Goal: Use online tool/utility: Use online tool/utility

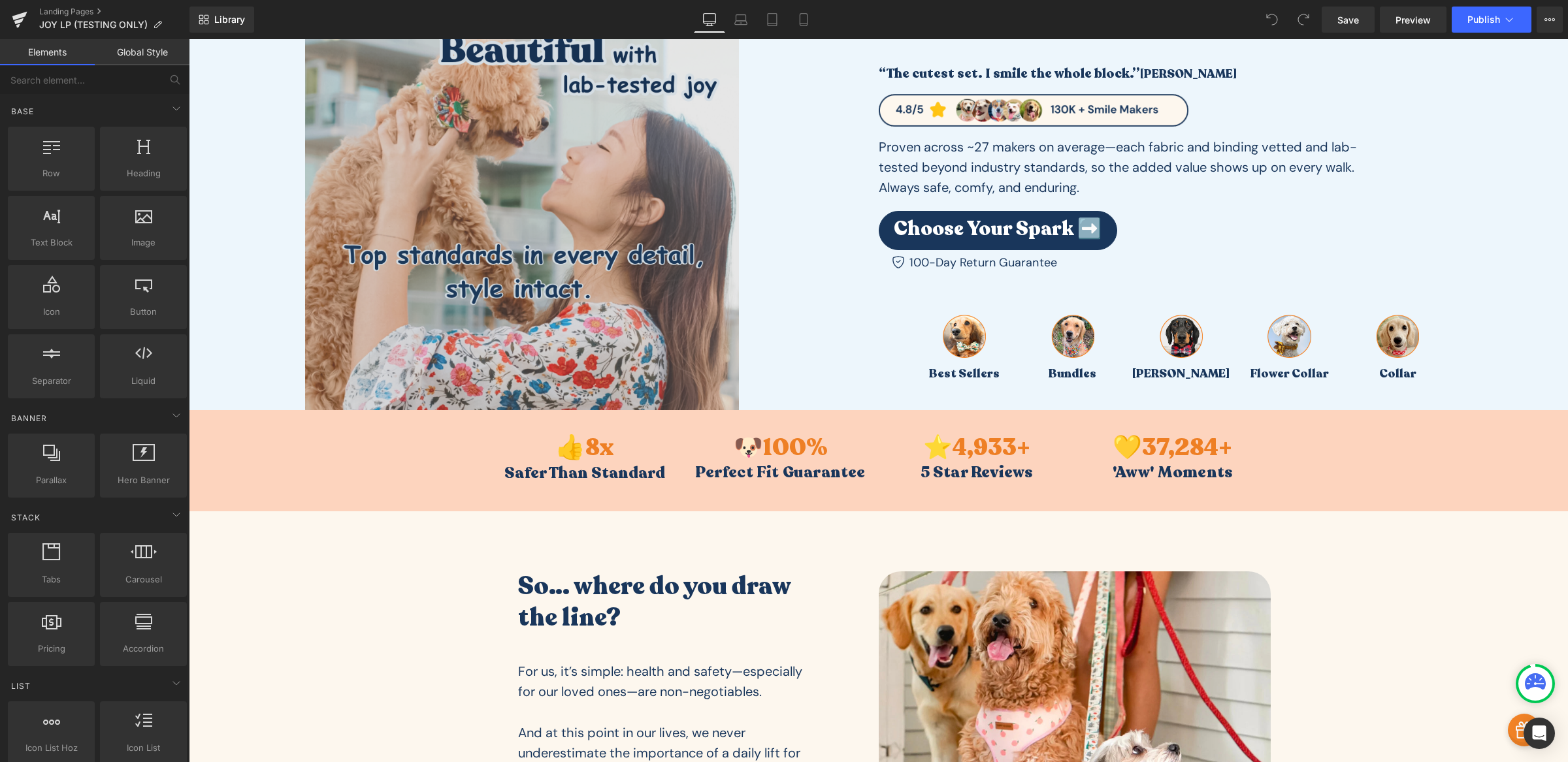
scroll to position [129, 0]
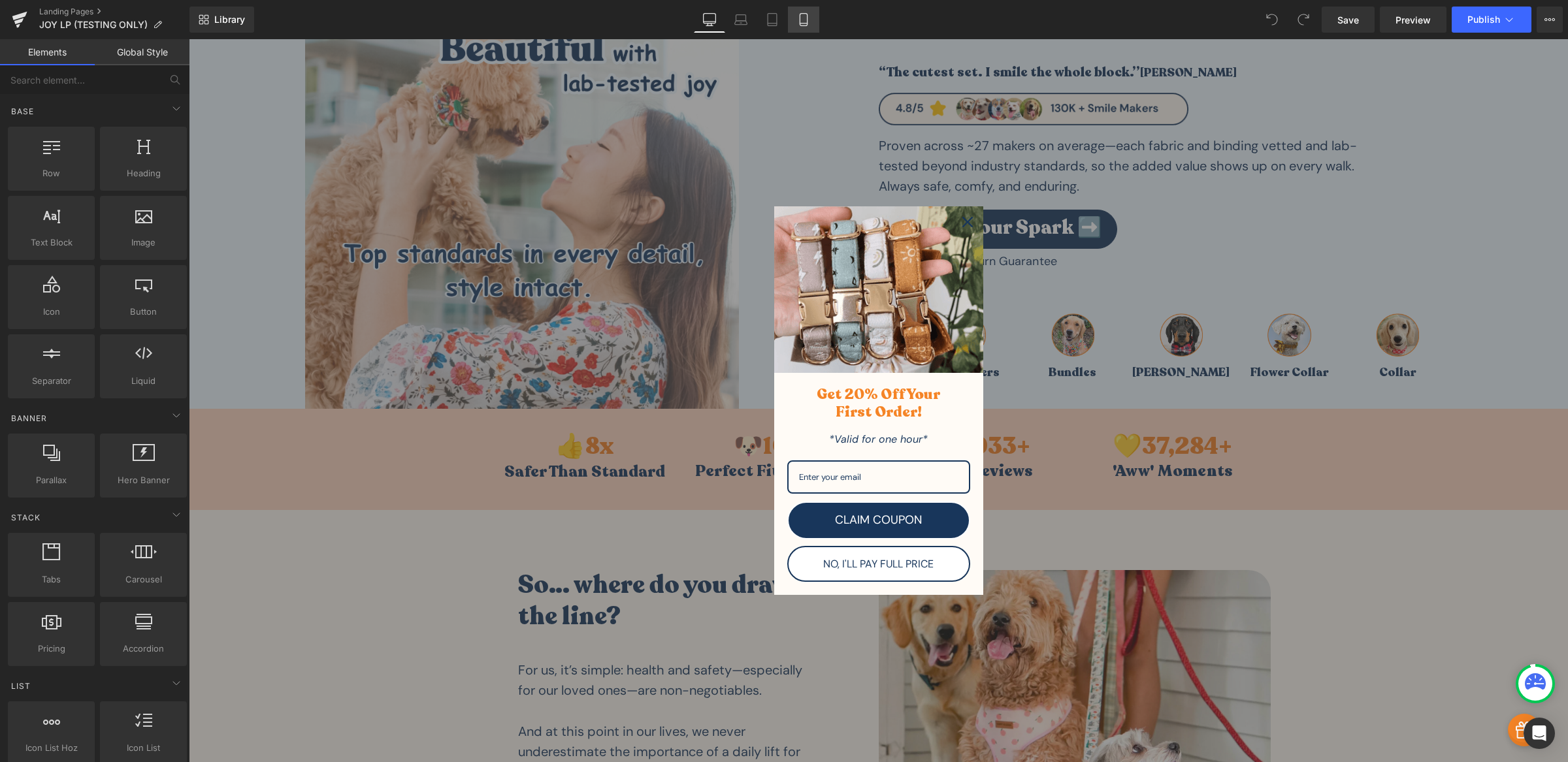
click at [811, 22] on link "Mobile" at bounding box center [803, 20] width 31 height 26
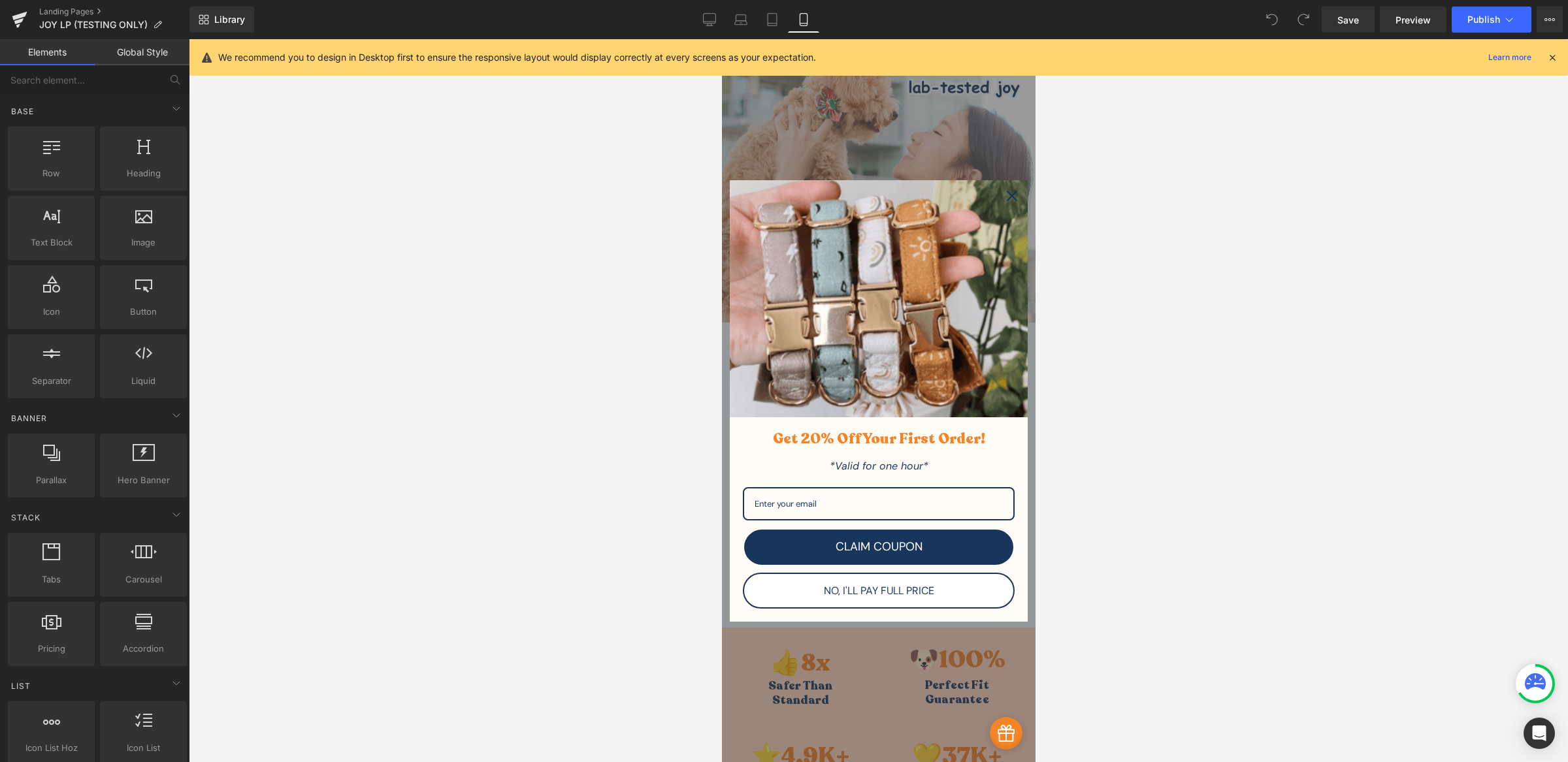
click at [1001, 207] on div "Close" at bounding box center [1011, 196] width 21 height 21
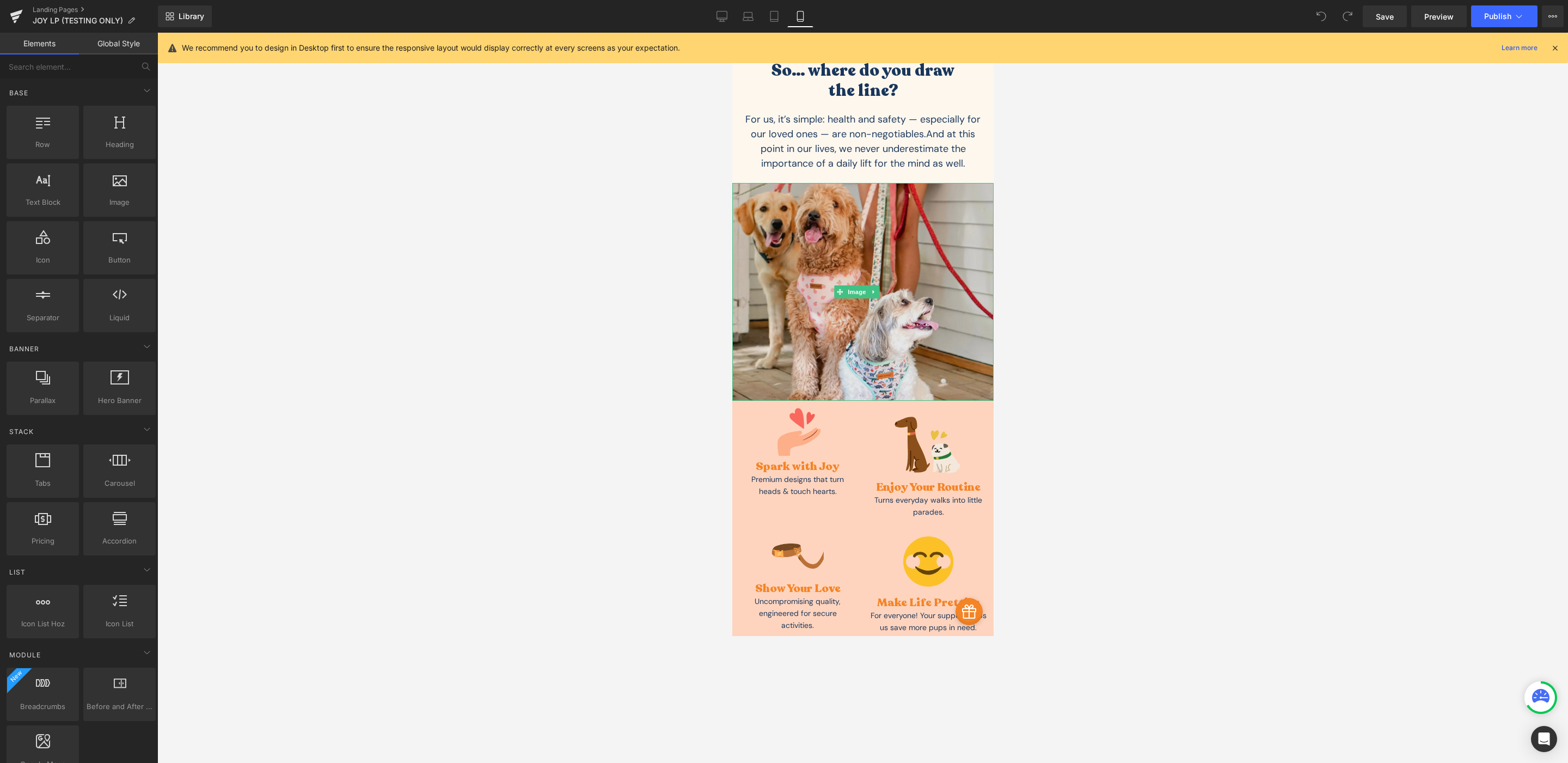
scroll to position [733, 0]
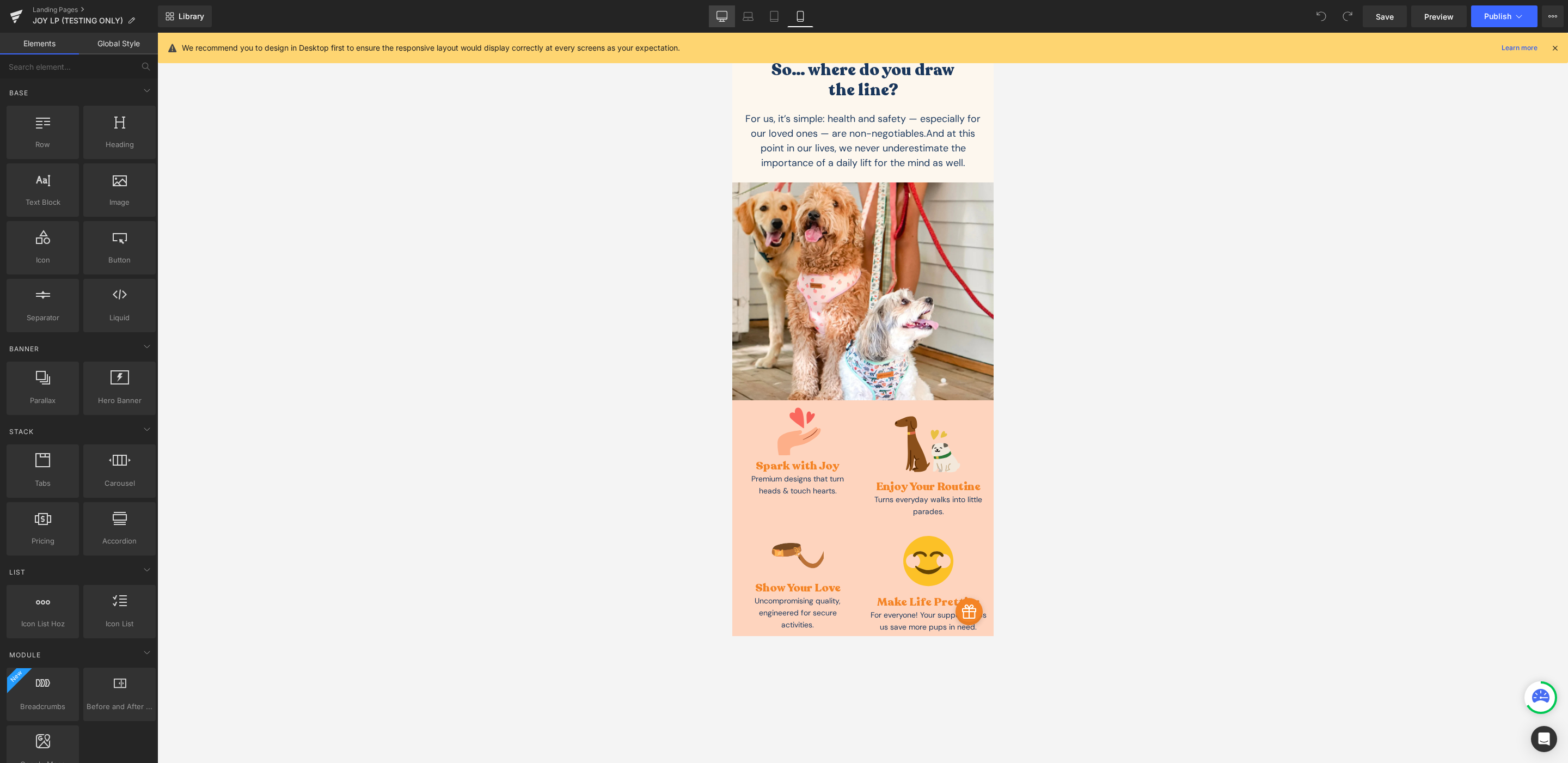
click at [727, 20] on icon at bounding box center [722, 16] width 11 height 11
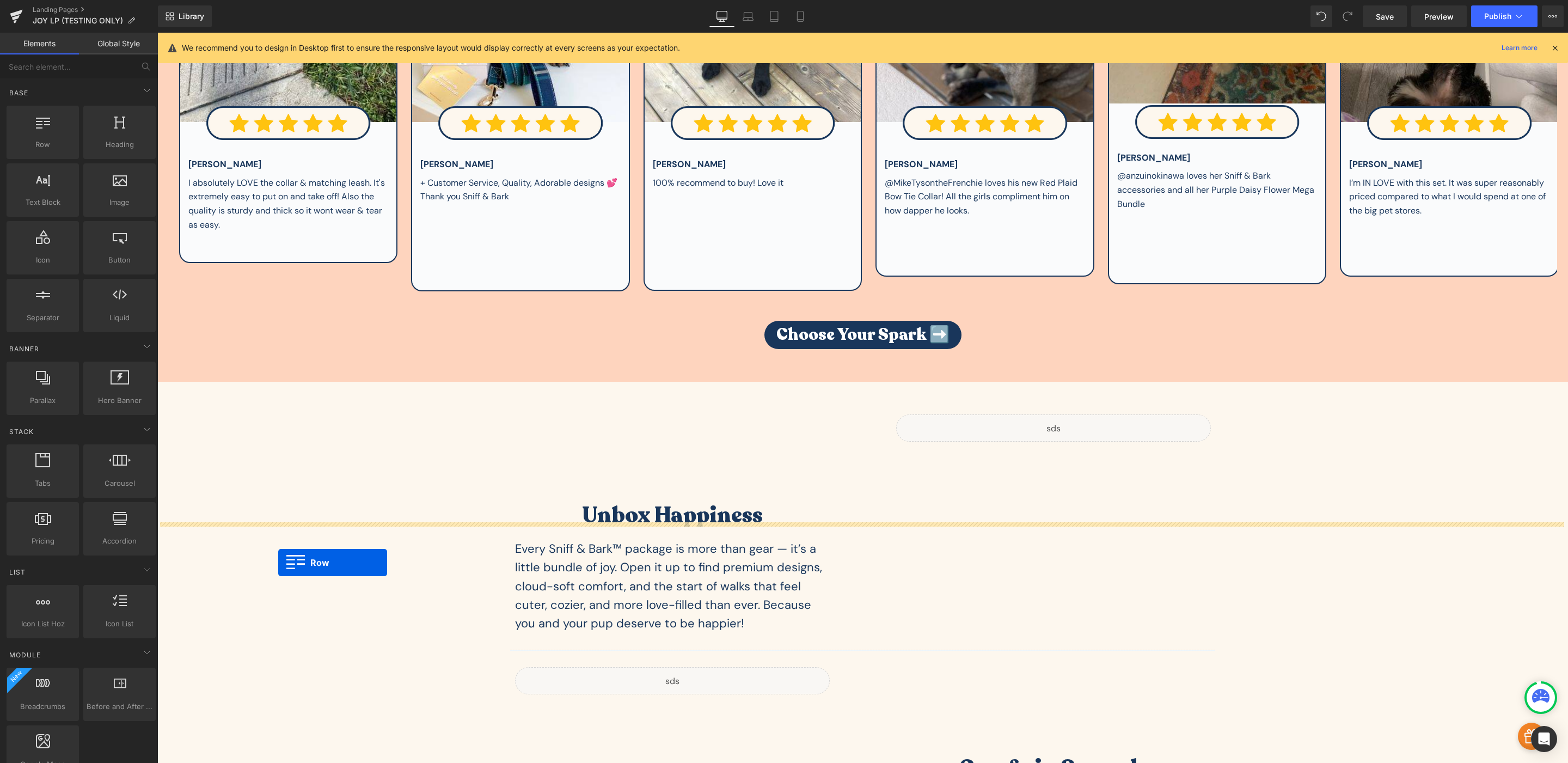
scroll to position [1644, 0]
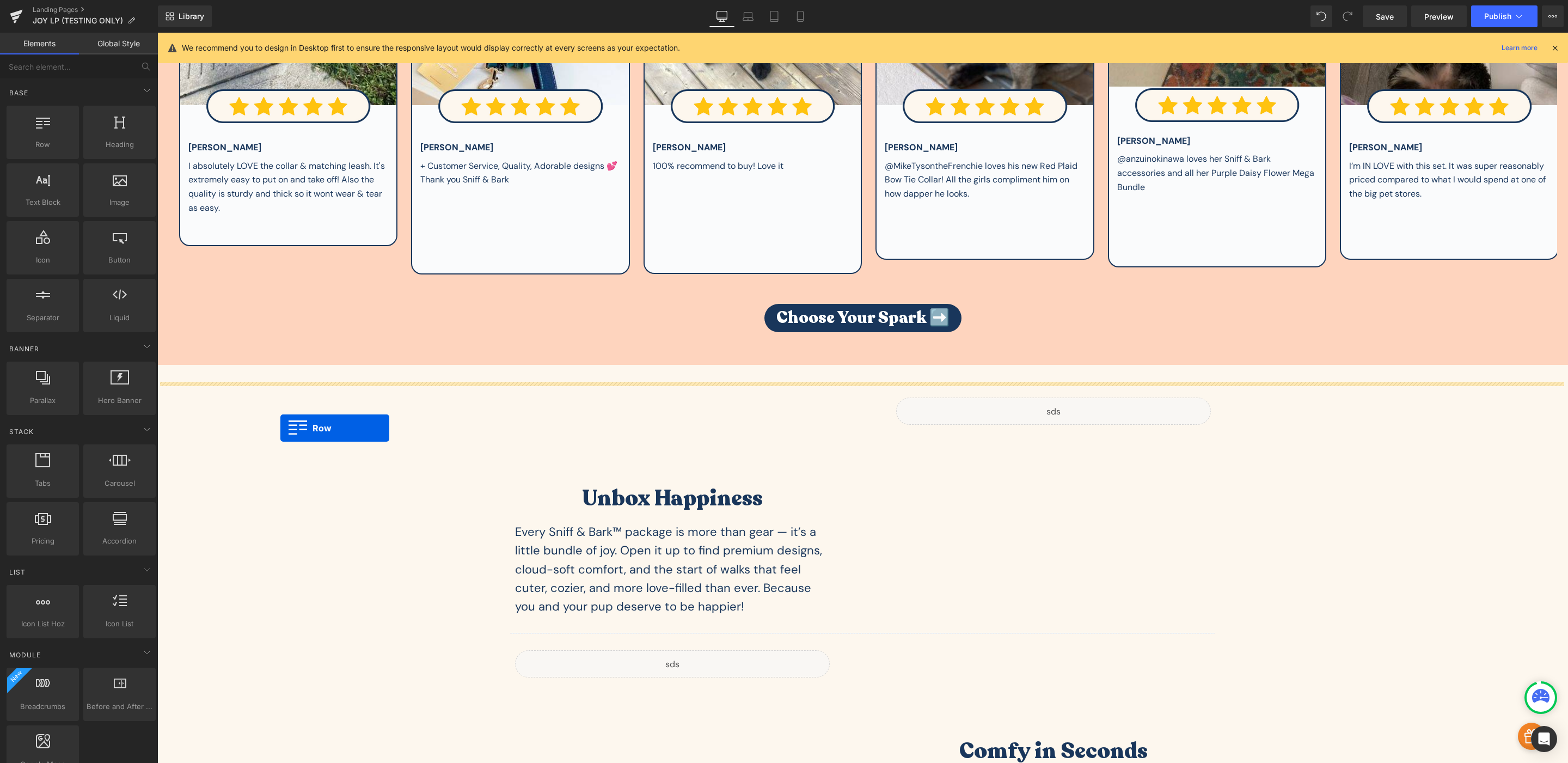
drag, startPoint x: 159, startPoint y: 410, endPoint x: 281, endPoint y: 427, distance: 123.2
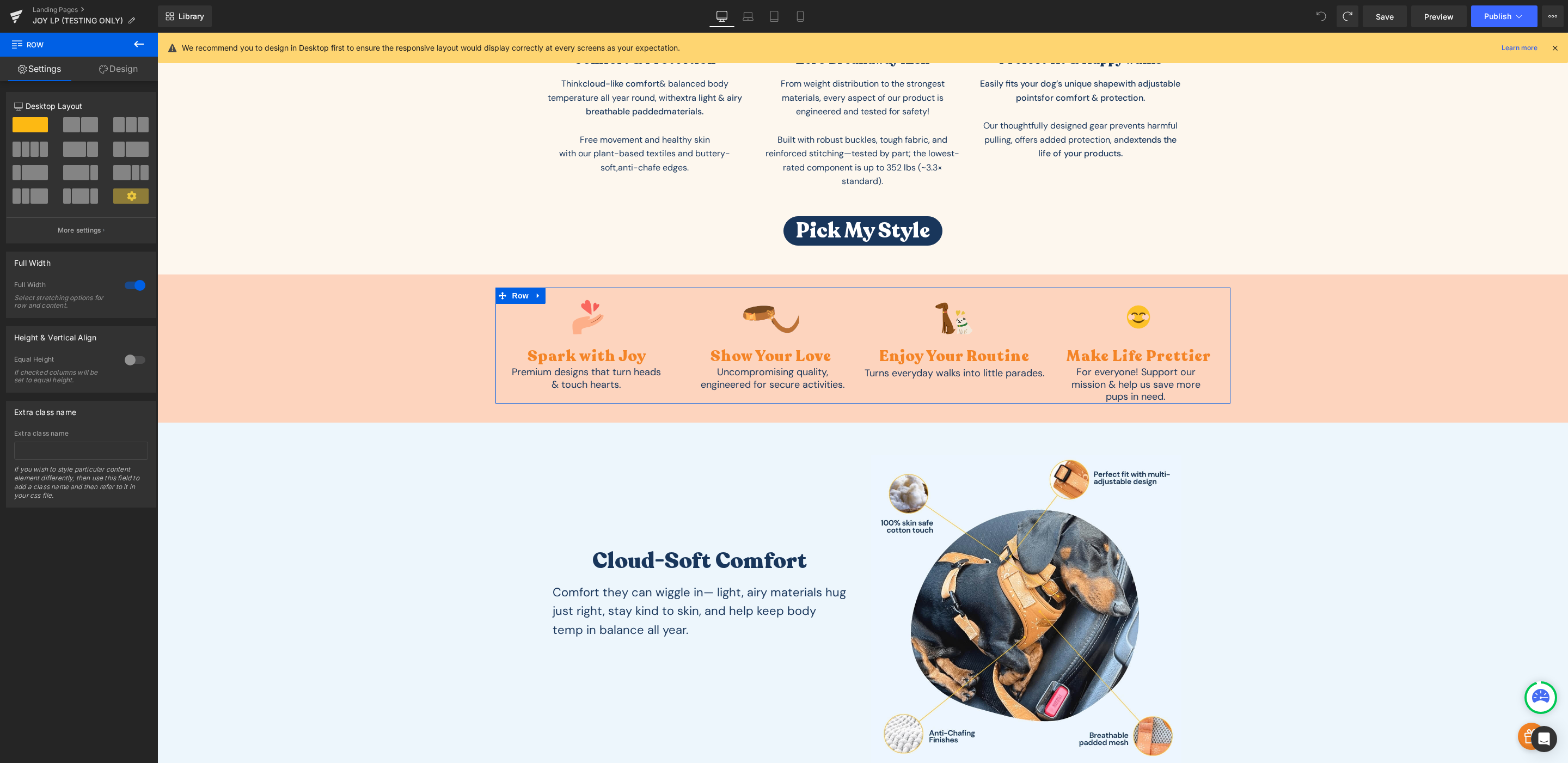
scroll to position [1128, 0]
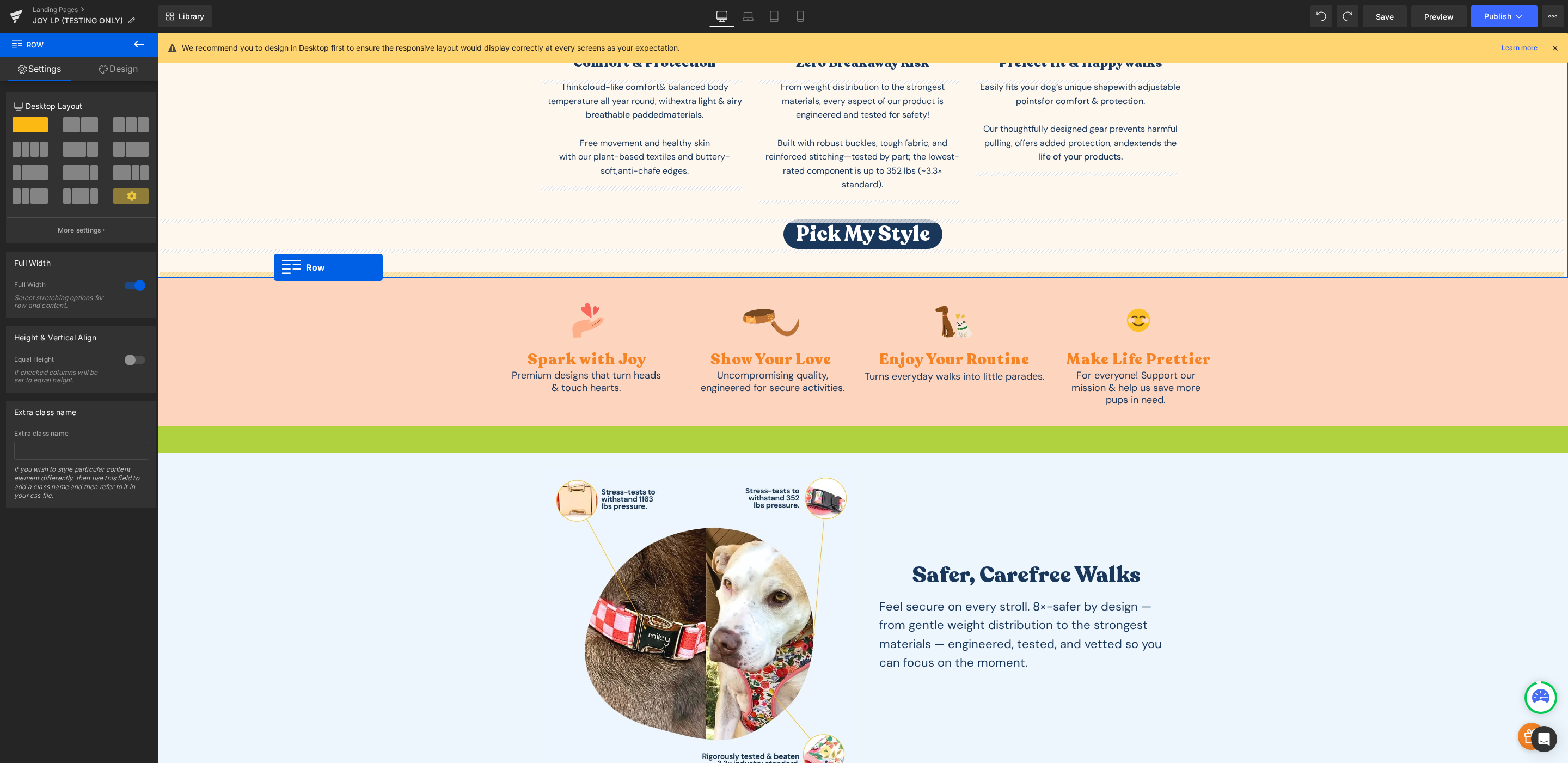
drag, startPoint x: 159, startPoint y: 435, endPoint x: 274, endPoint y: 267, distance: 203.6
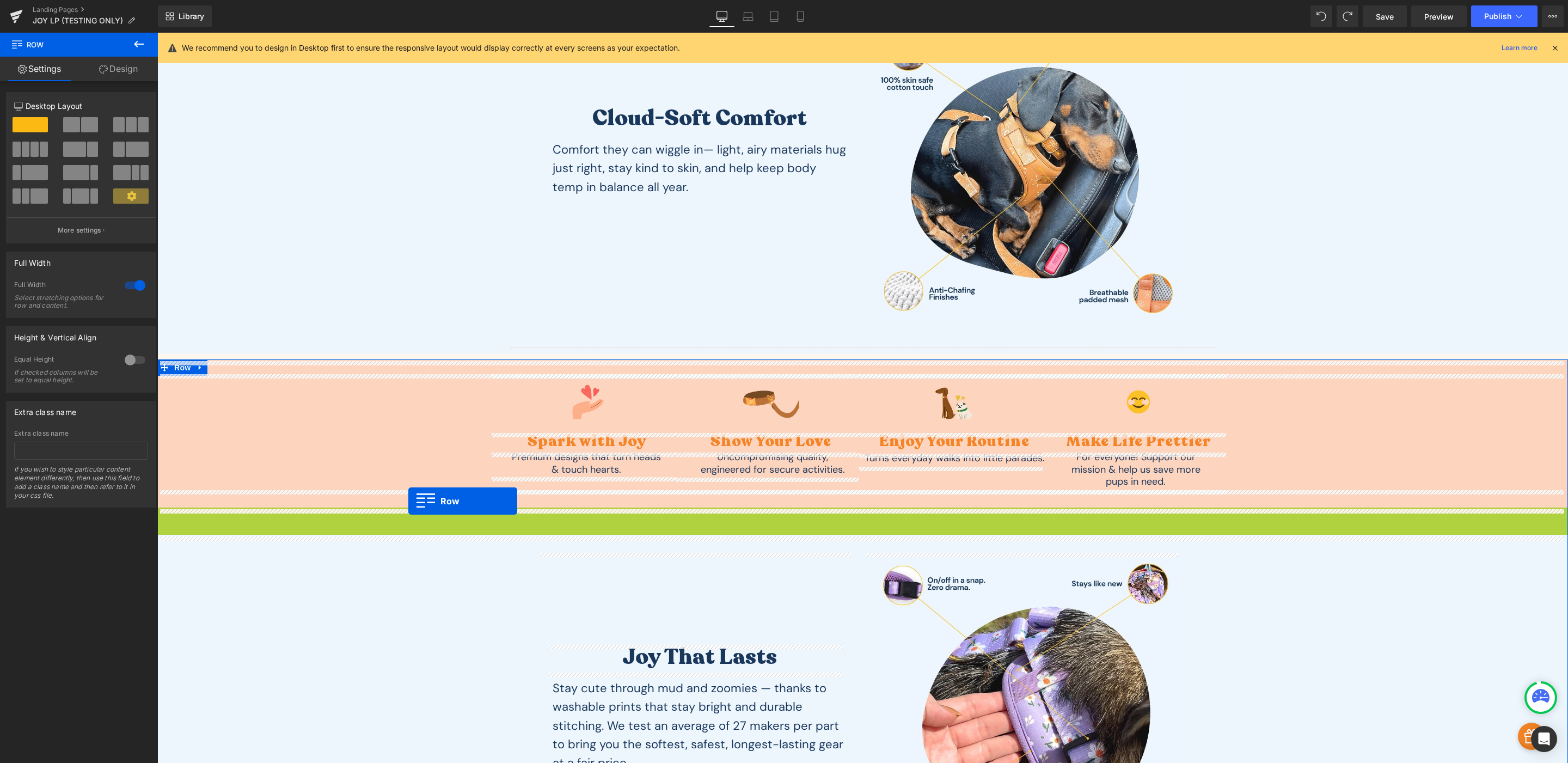
scroll to position [1419, 0]
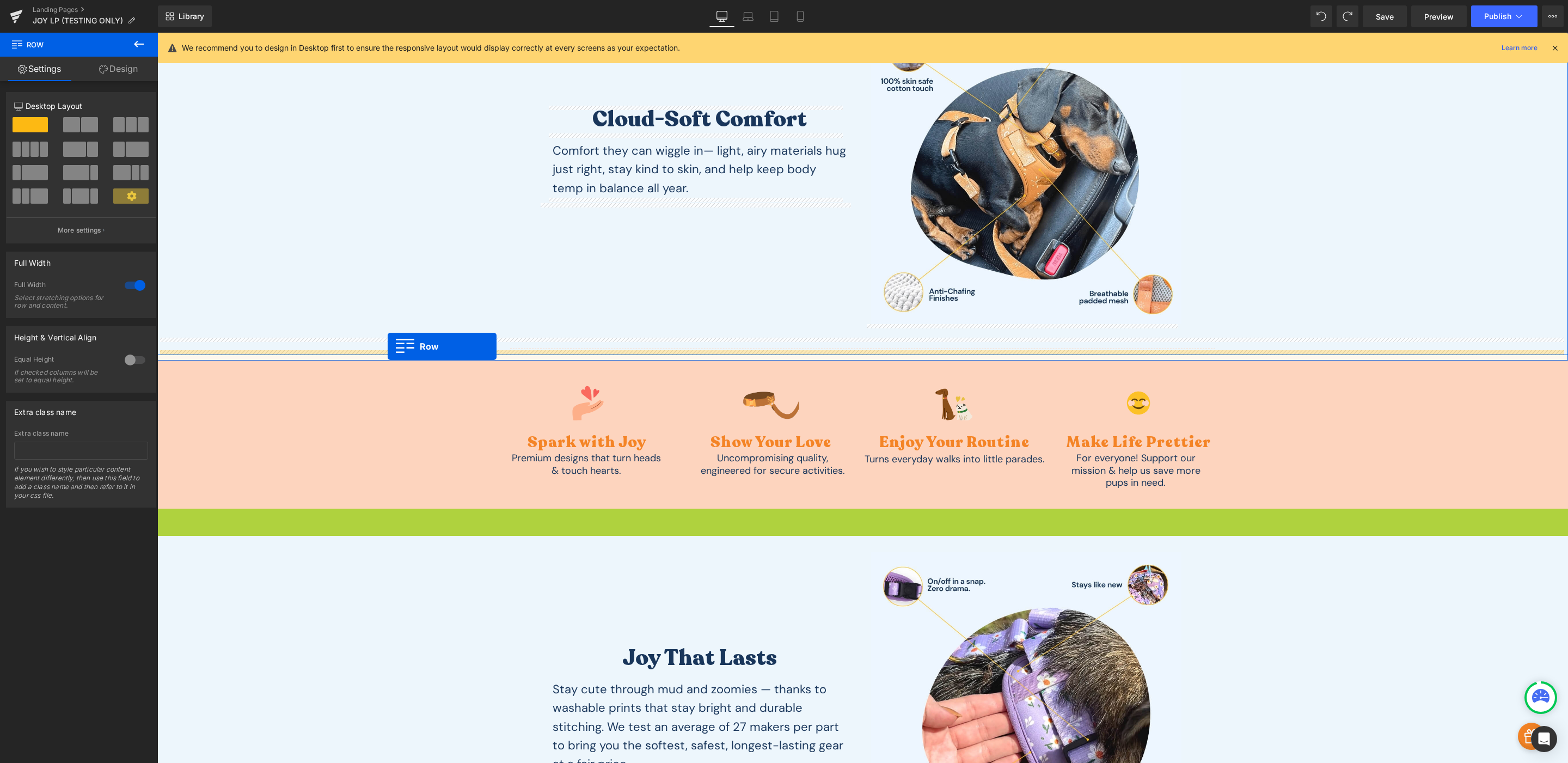
drag, startPoint x: 161, startPoint y: 385, endPoint x: 388, endPoint y: 346, distance: 230.3
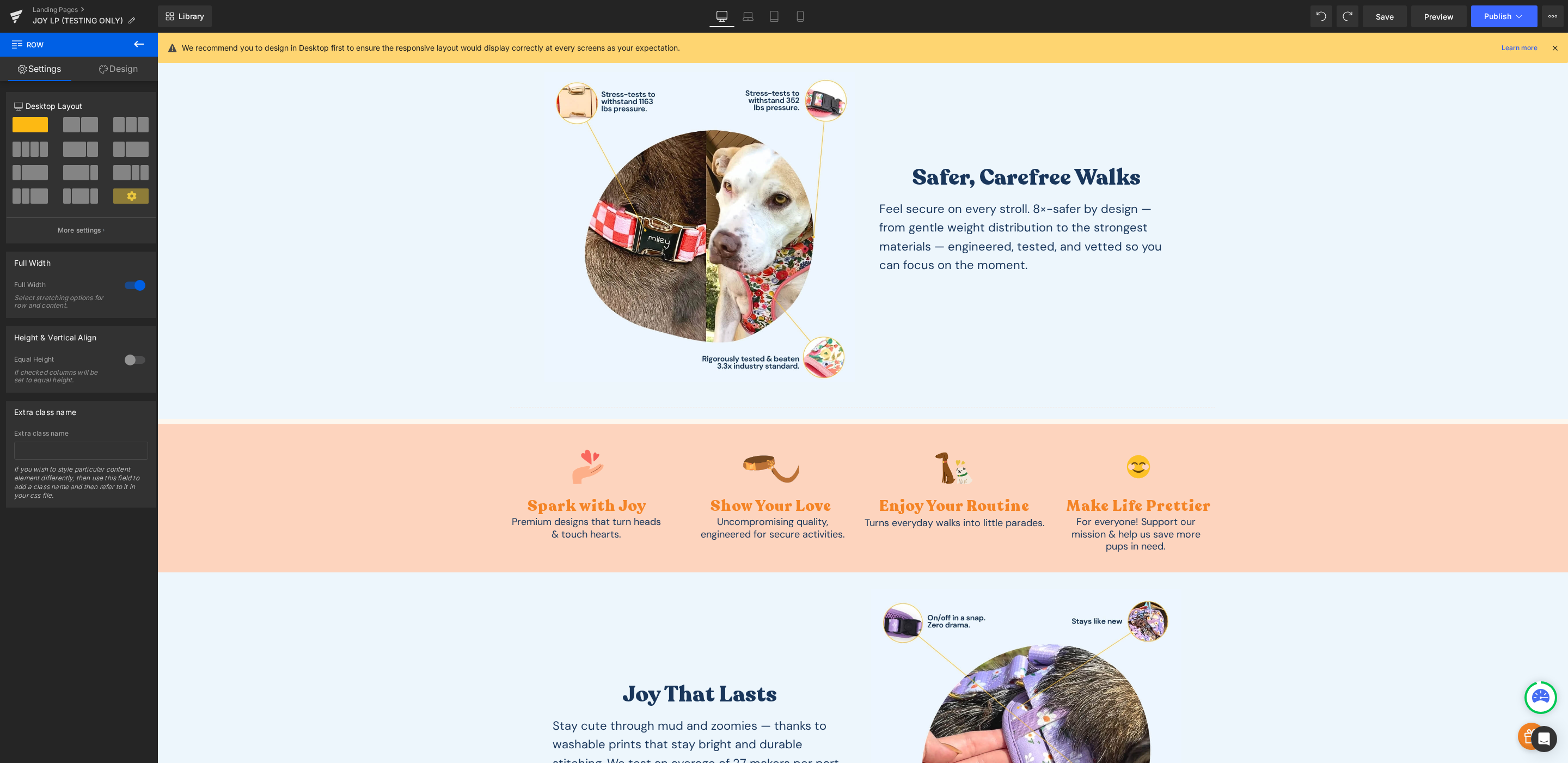
scroll to position [1770, 0]
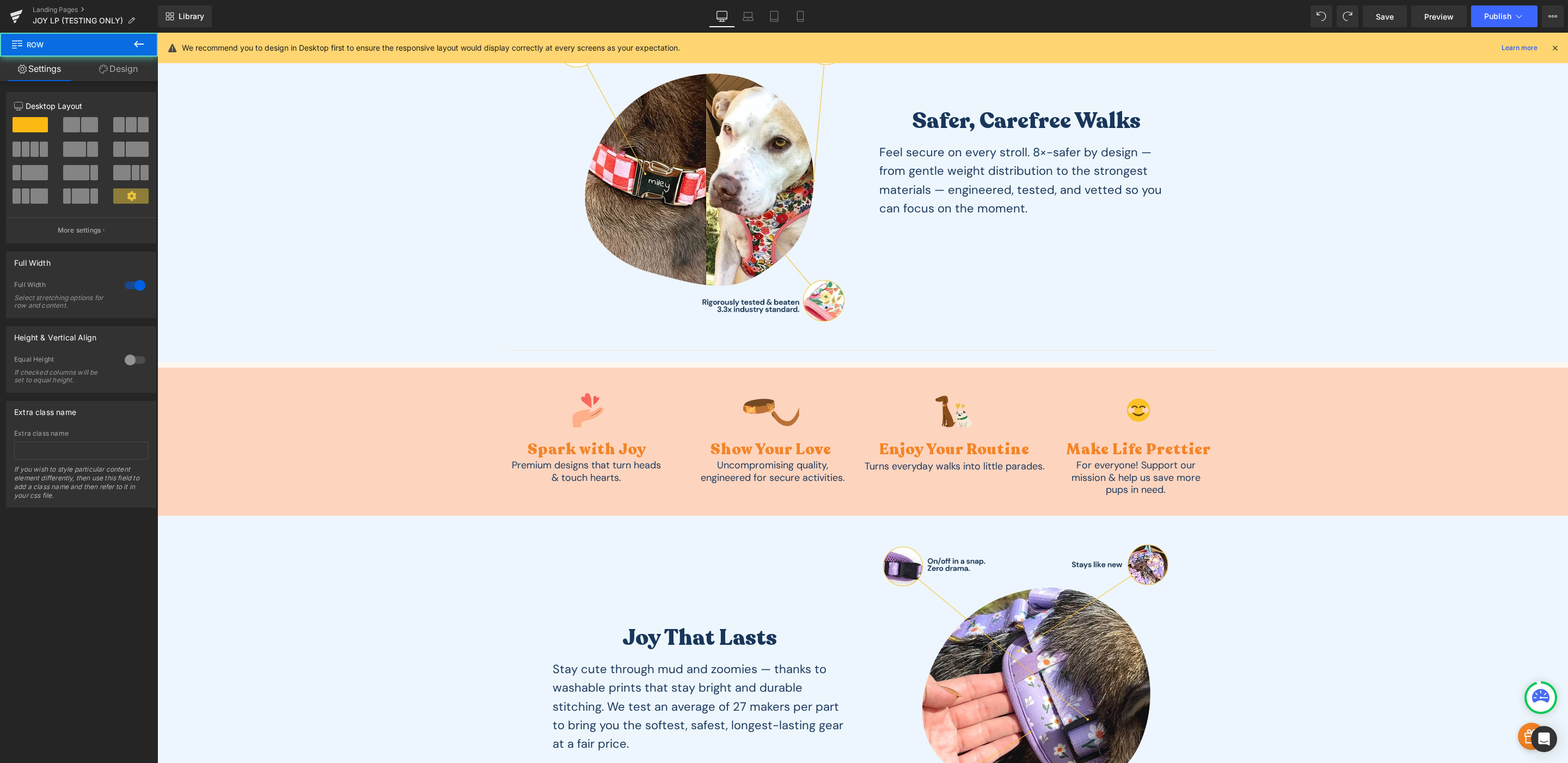
click at [345, 561] on div "Joy That Lasts Heading Stay cute through mud and zoomies — thanks to washable p…" at bounding box center [863, 686] width 1411 height 340
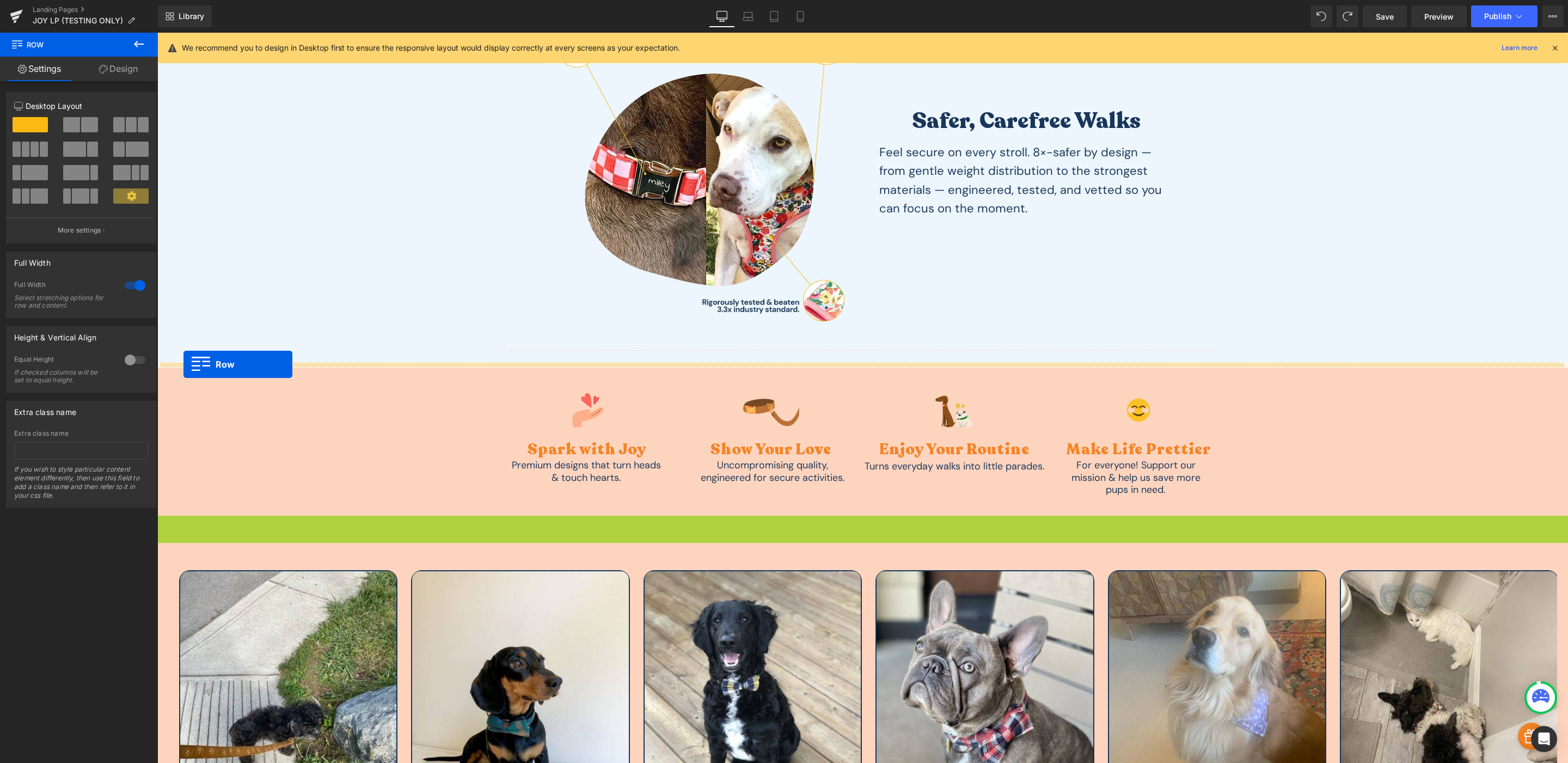
drag, startPoint x: 159, startPoint y: 524, endPoint x: 184, endPoint y: 364, distance: 161.9
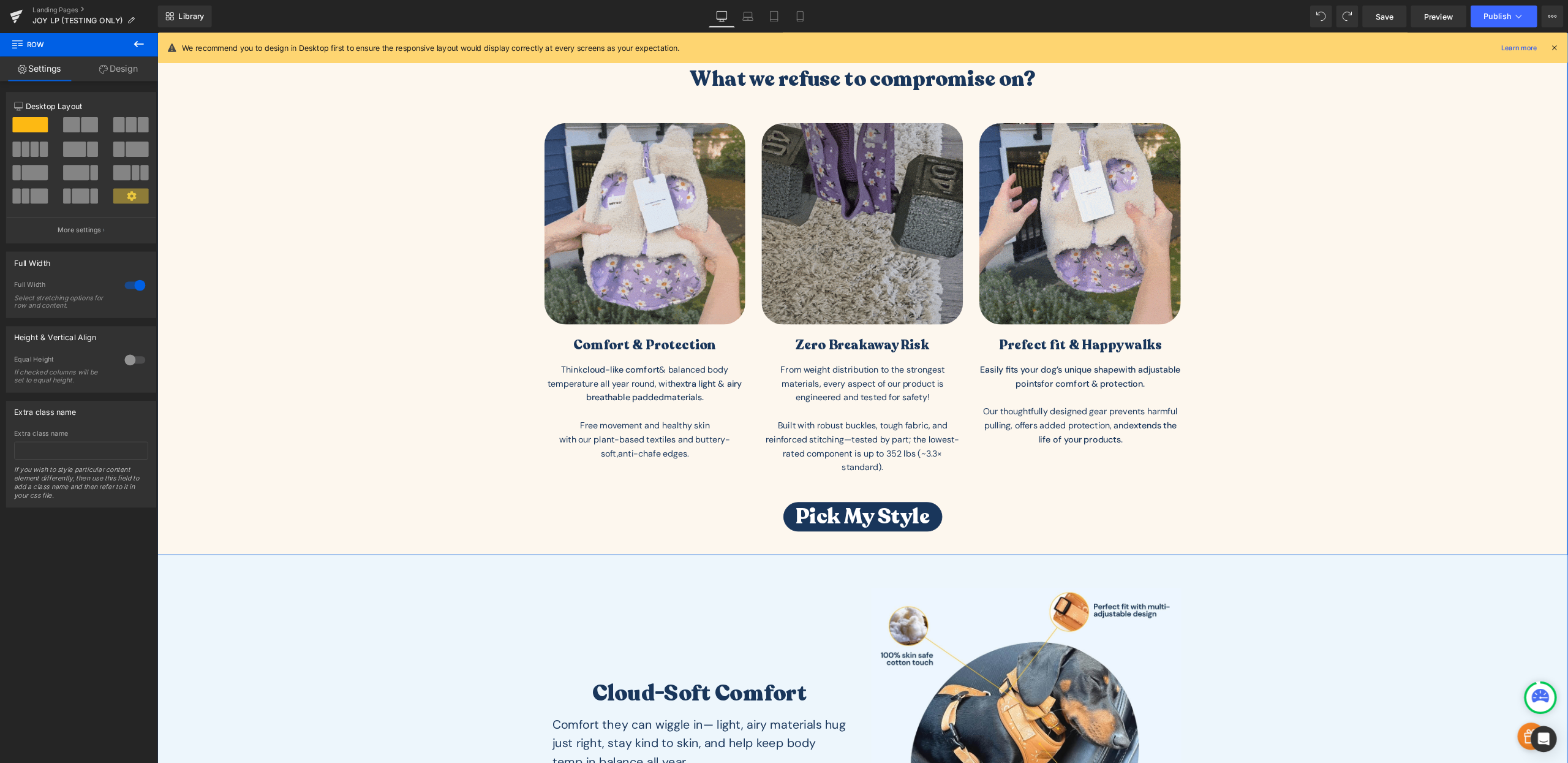
scroll to position [952, 0]
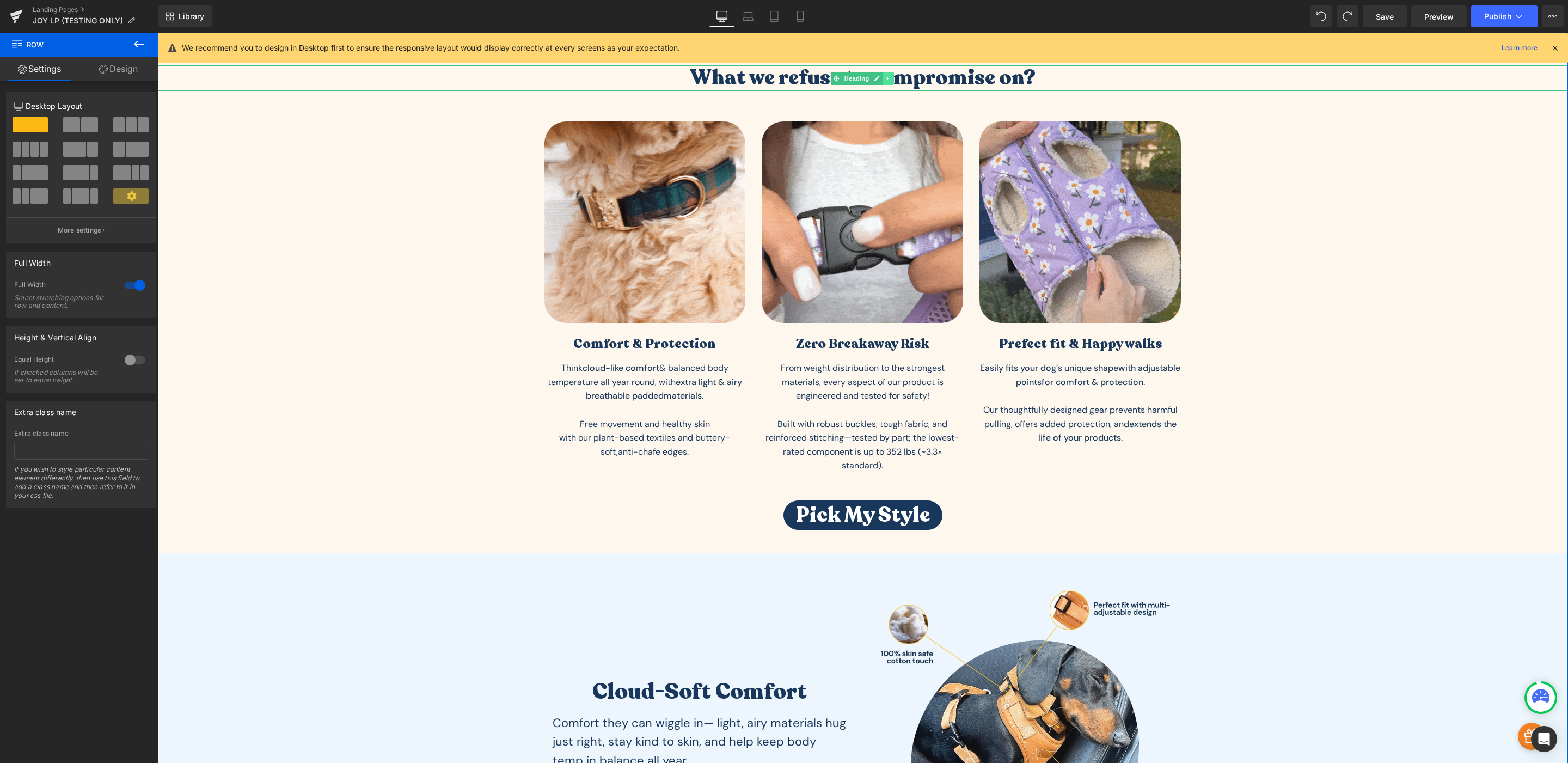
click at [885, 79] on icon at bounding box center [888, 78] width 6 height 7
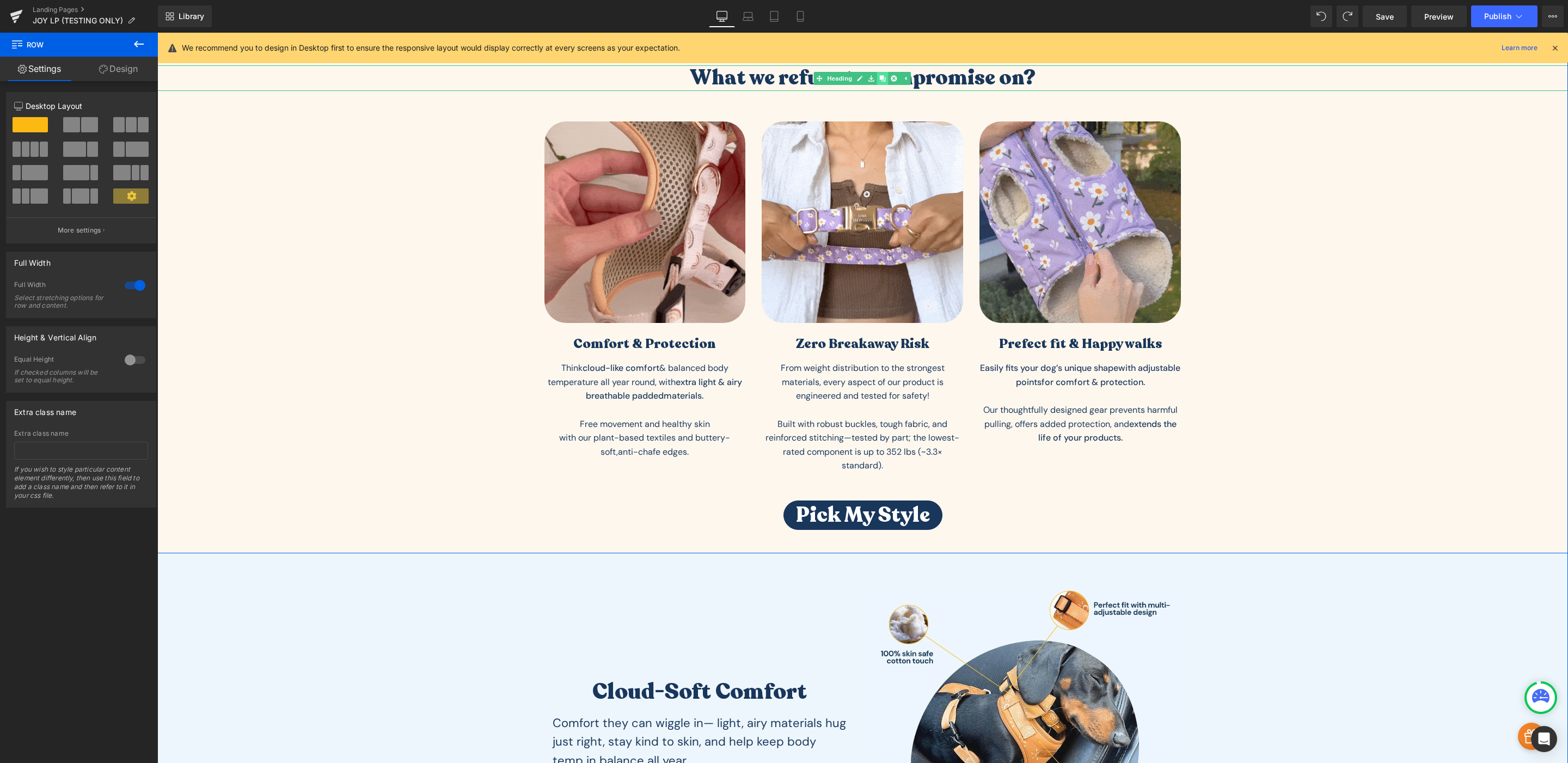
click at [880, 79] on icon at bounding box center [883, 78] width 6 height 6
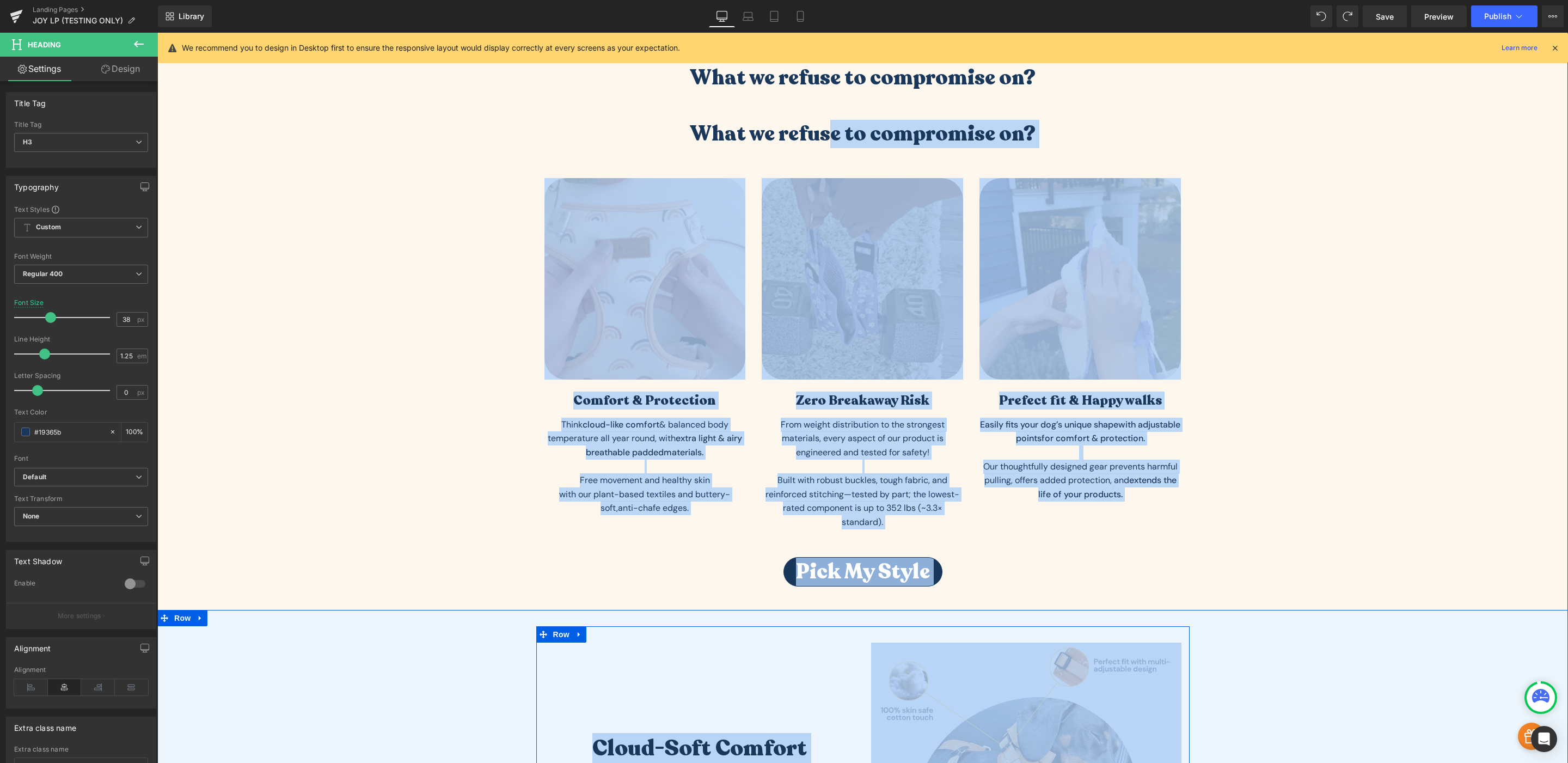
drag, startPoint x: 823, startPoint y: 132, endPoint x: 901, endPoint y: 633, distance: 507.0
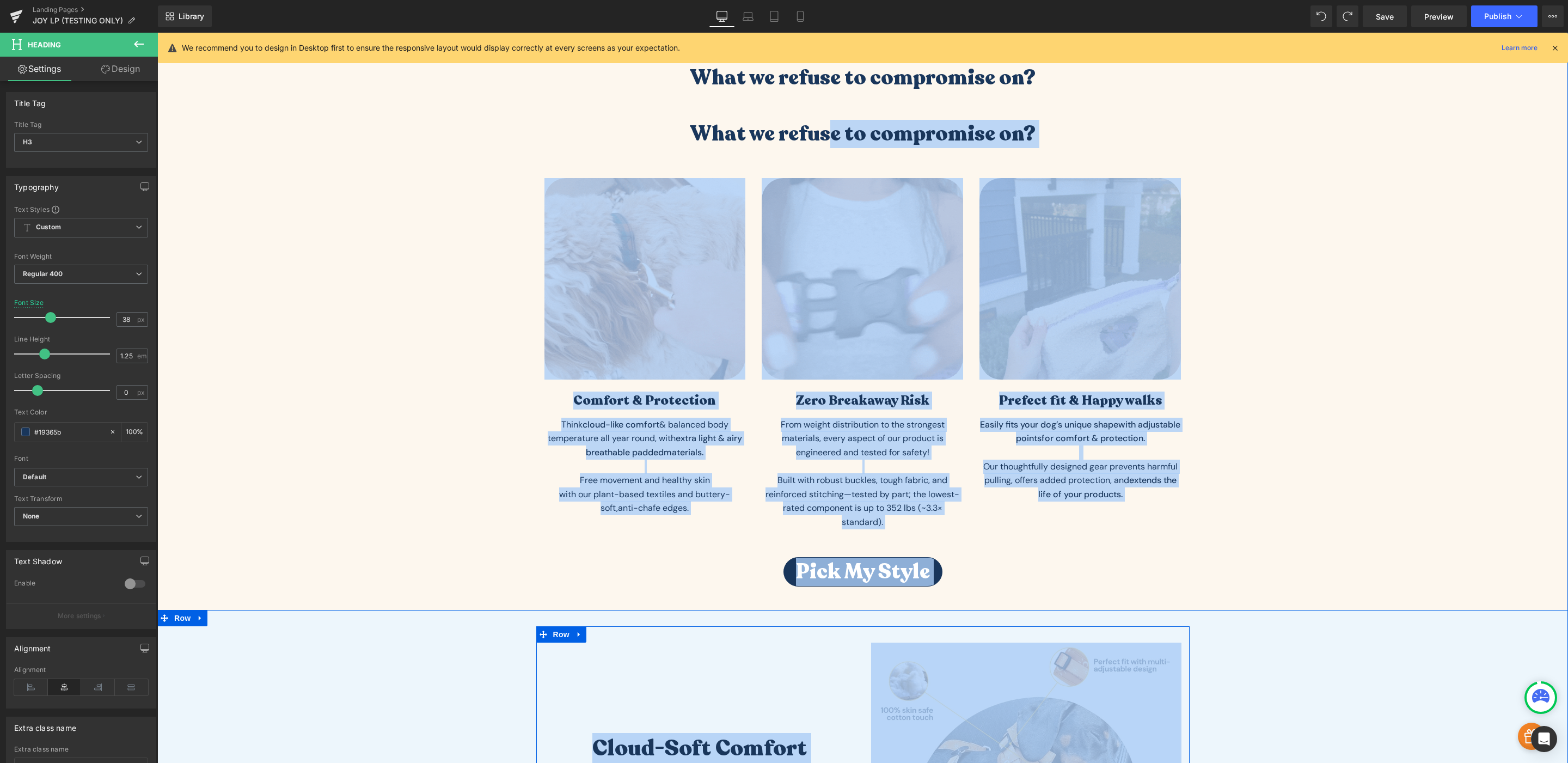
click at [901, 633] on div "So… where do you draw the line? Heading For us, it’s simple: health and safety—…" at bounding box center [863, 704] width 1411 height 1967
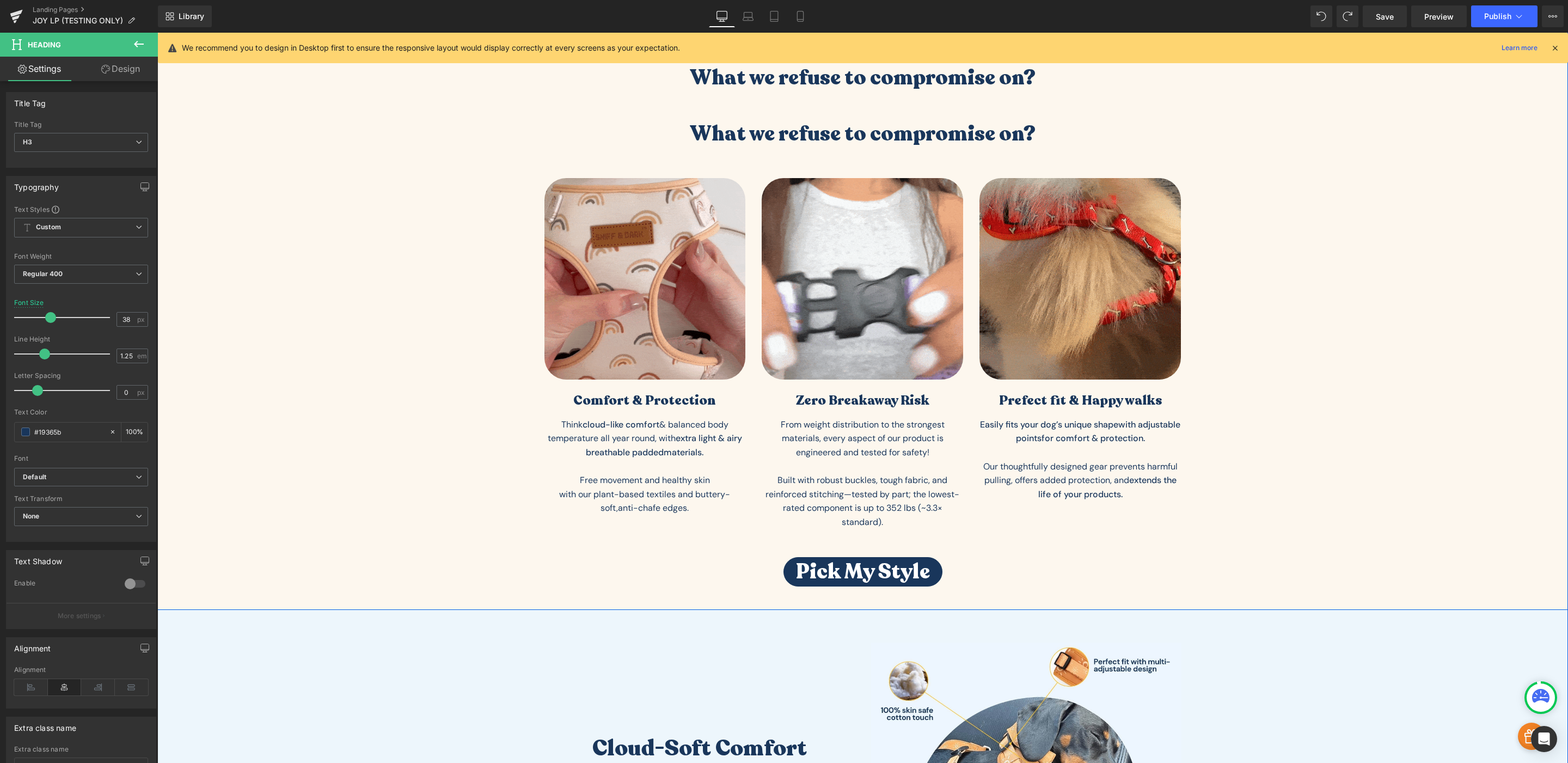
click at [1306, 534] on div "What we refuse to compromise on? Heading What we refuse to compromise on? Headi…" at bounding box center [863, 326] width 1411 height 521
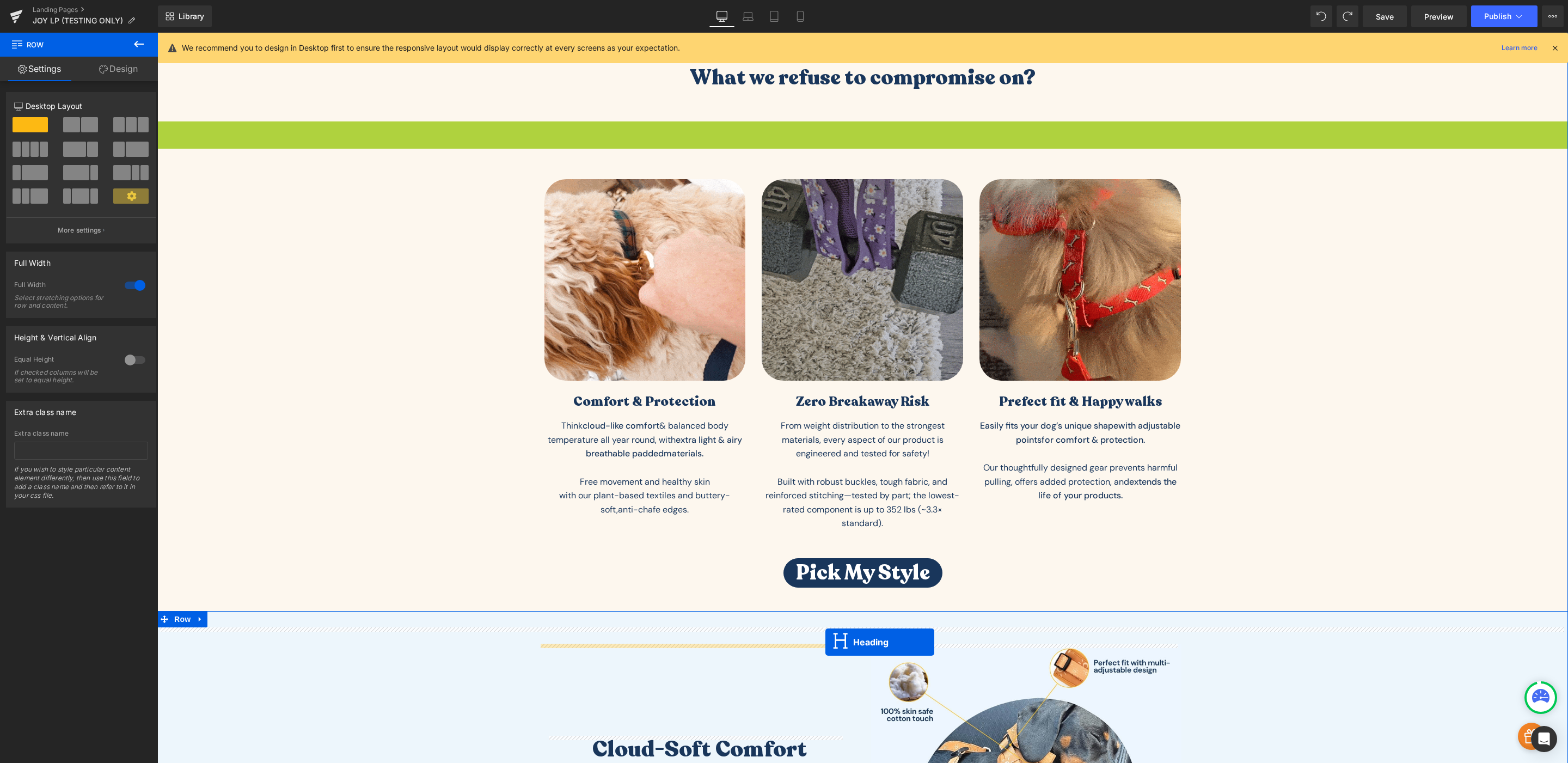
drag, startPoint x: 830, startPoint y: 133, endPoint x: 825, endPoint y: 642, distance: 509.0
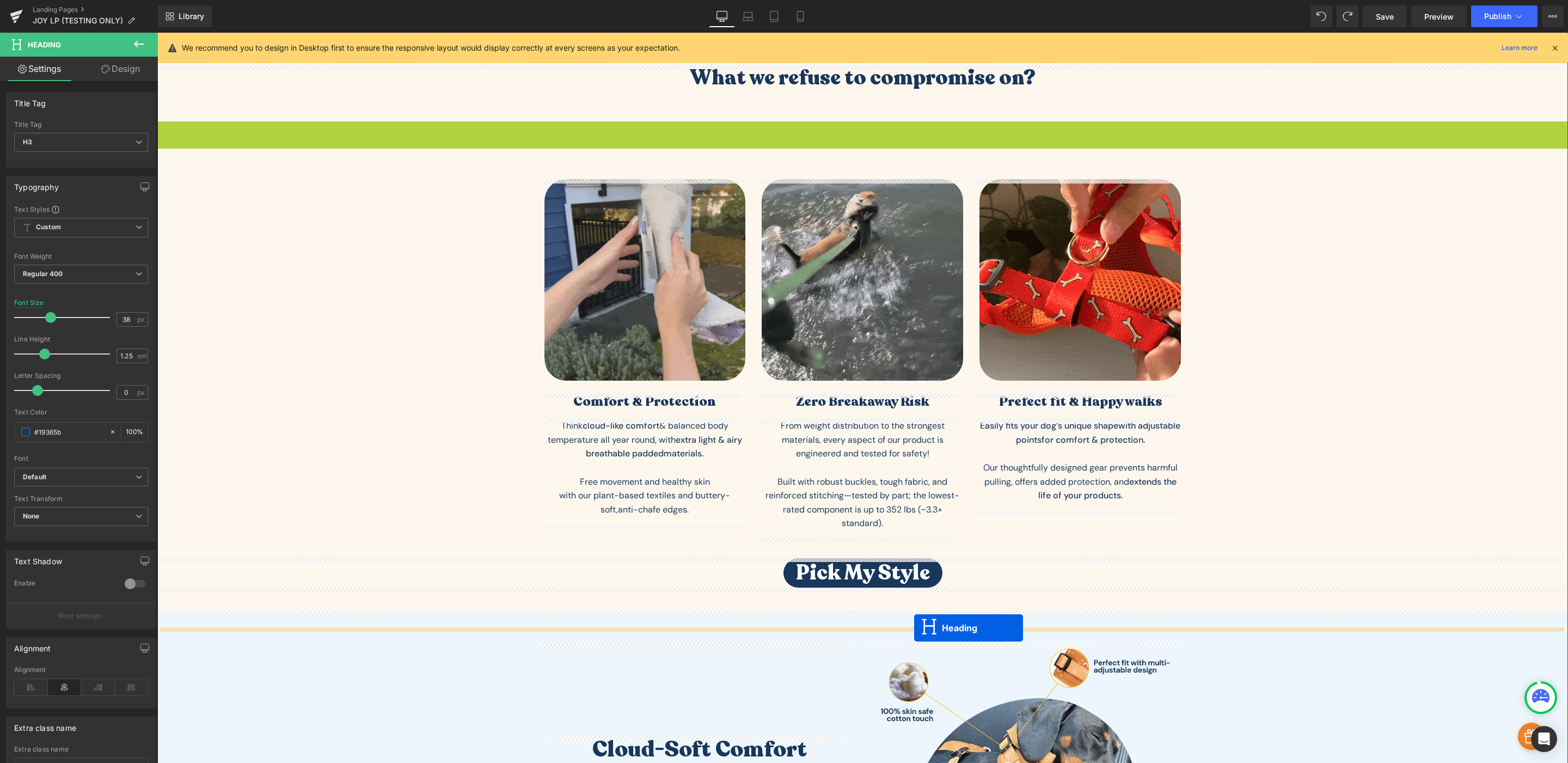
drag, startPoint x: 828, startPoint y: 133, endPoint x: 914, endPoint y: 628, distance: 502.4
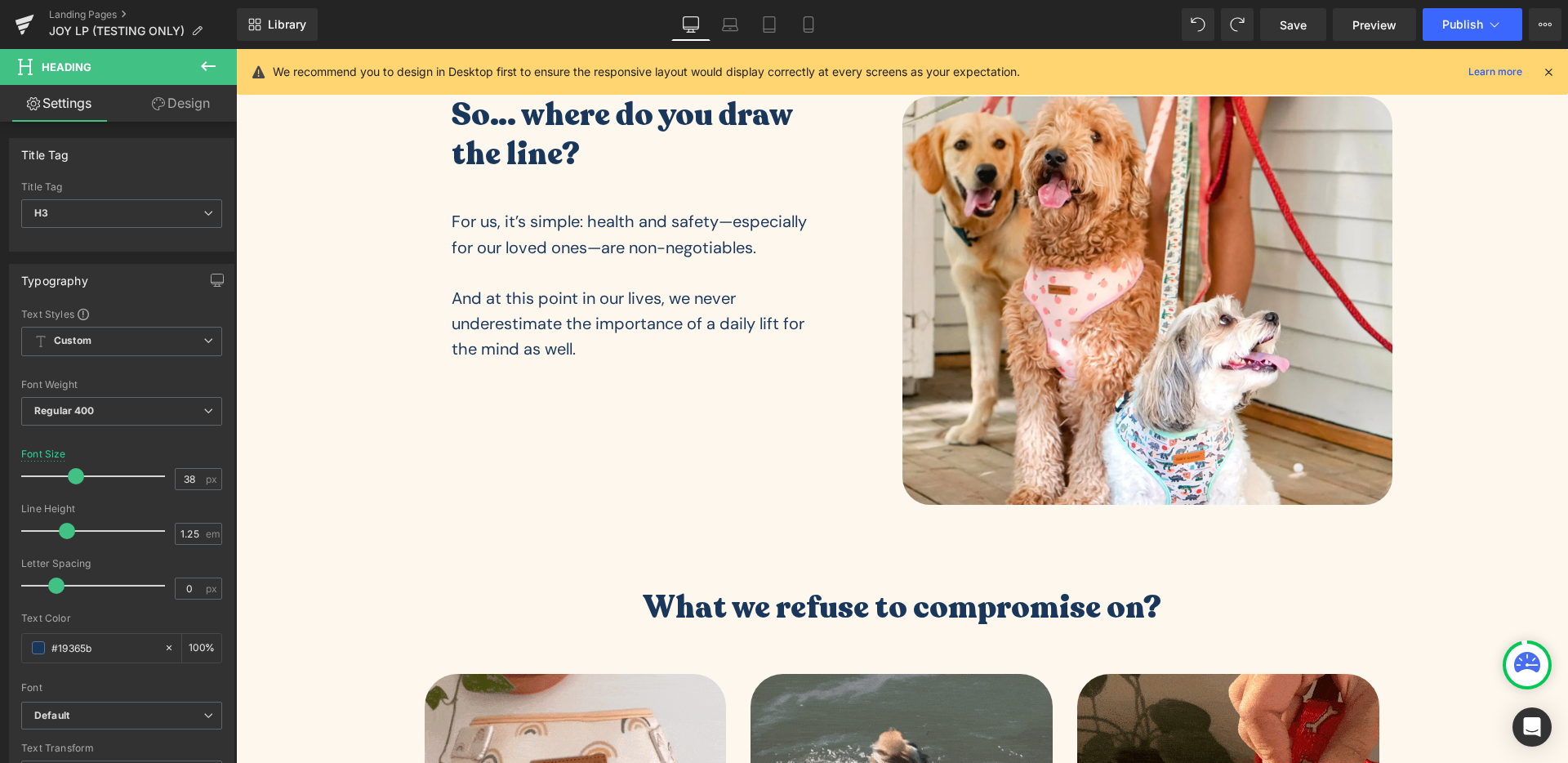
scroll to position [545, 0]
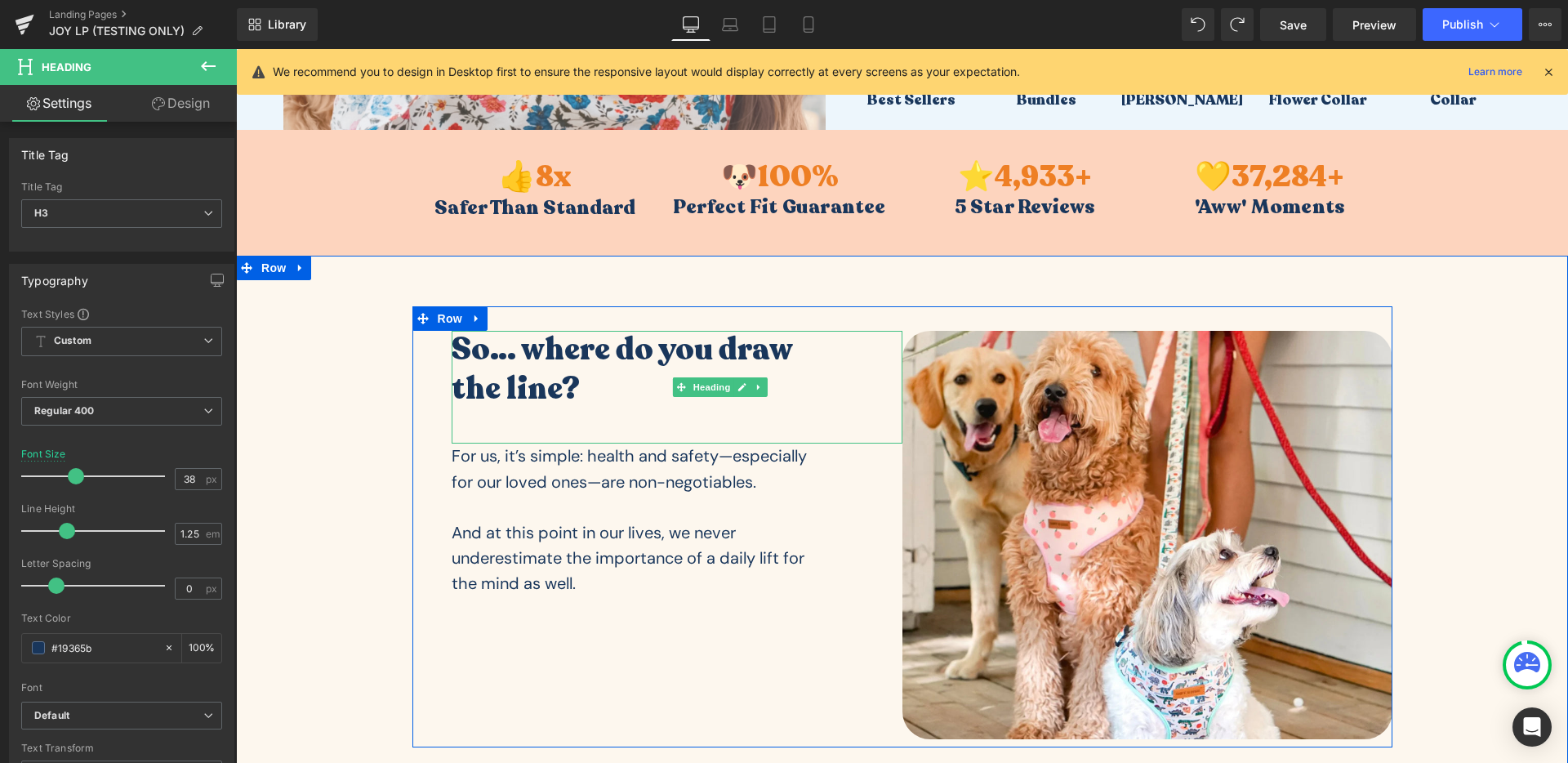
click at [545, 387] on h3 "So… where do you draw the line?" at bounding box center [634, 369] width 364 height 78
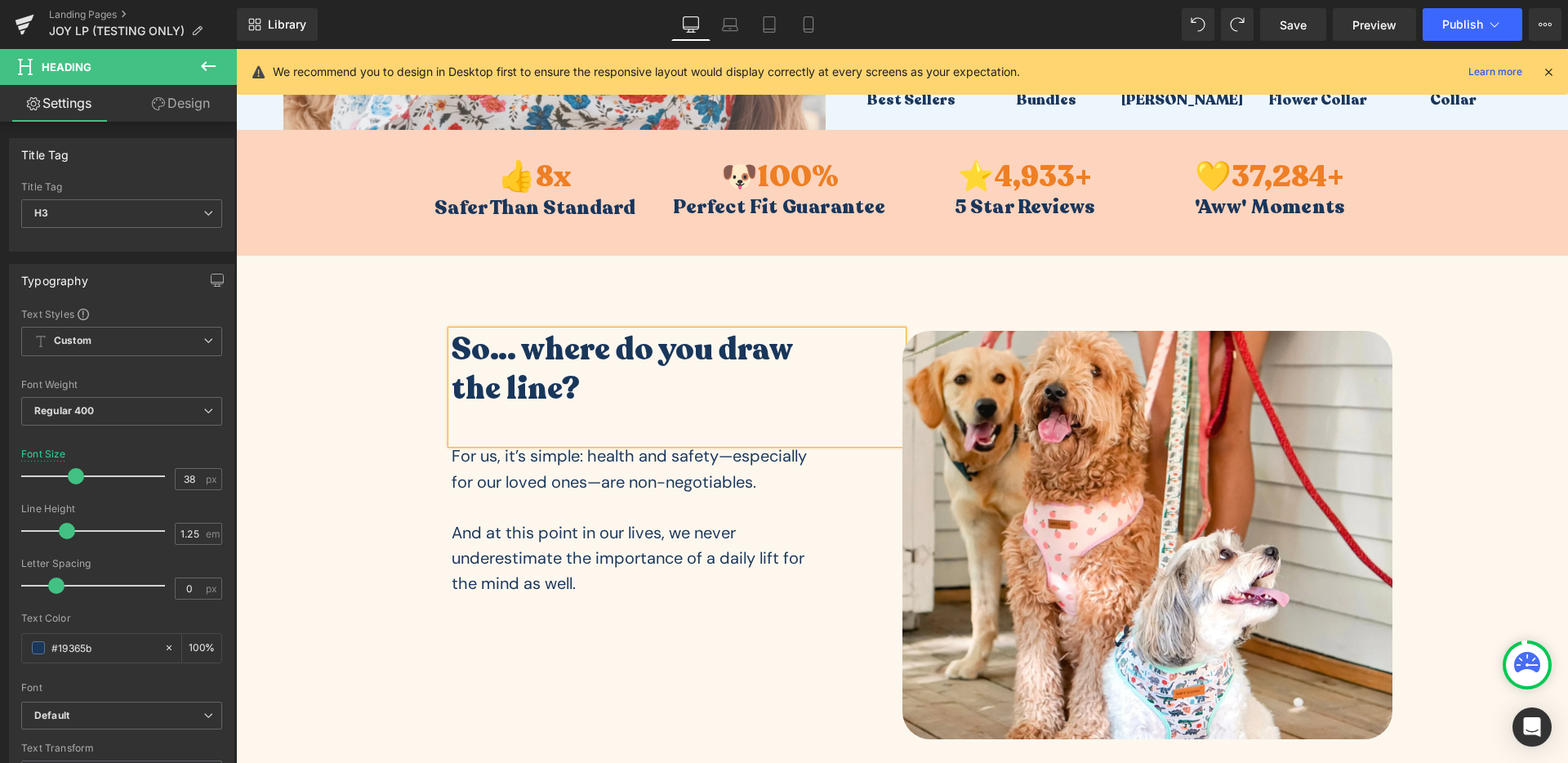
click at [545, 387] on h3 "So… where do you draw the line?" at bounding box center [634, 369] width 364 height 78
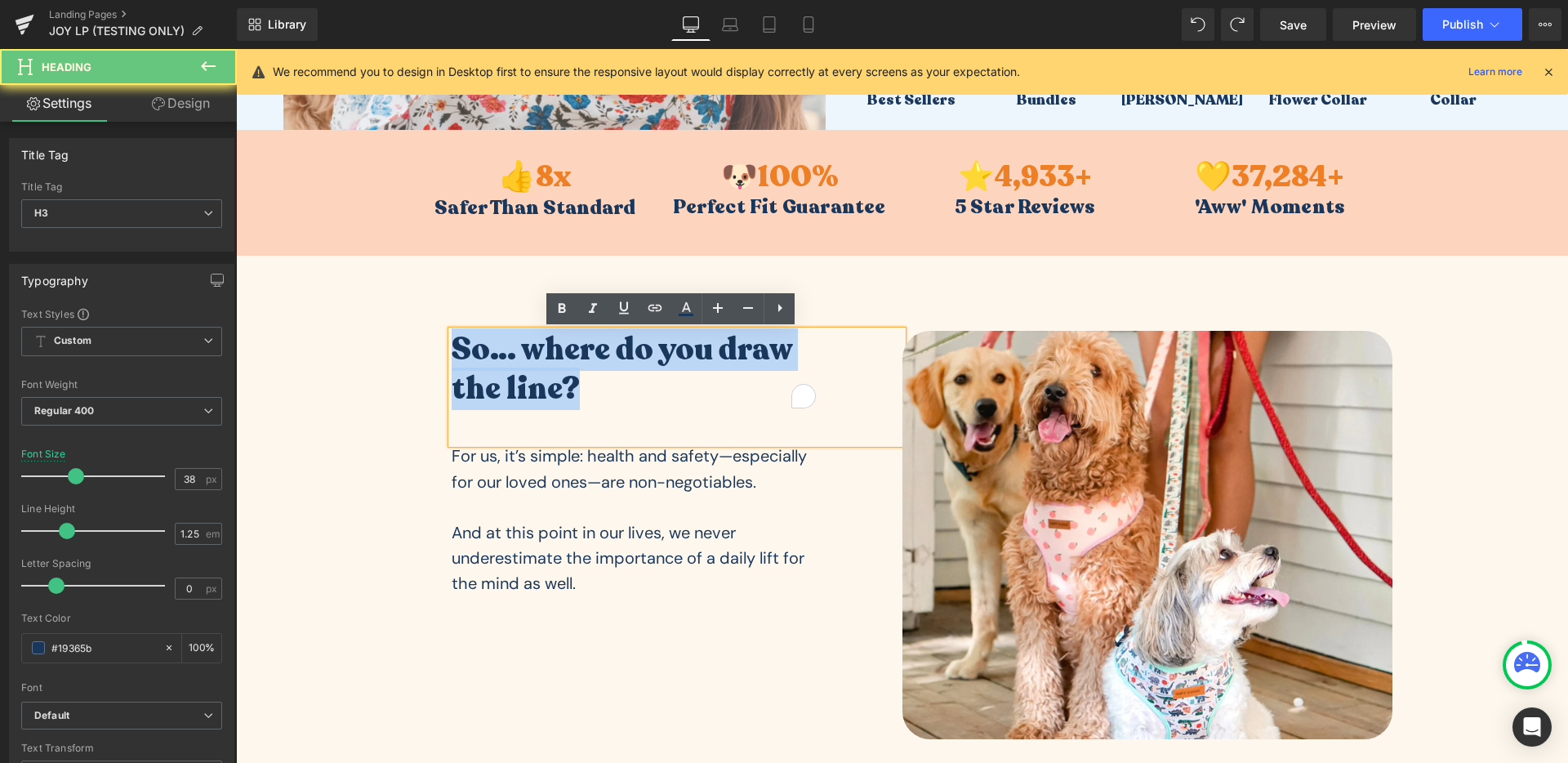
click at [545, 387] on h3 "So… where do you draw the line?" at bounding box center [634, 369] width 364 height 78
copy h3 "So… where do you draw the line?"
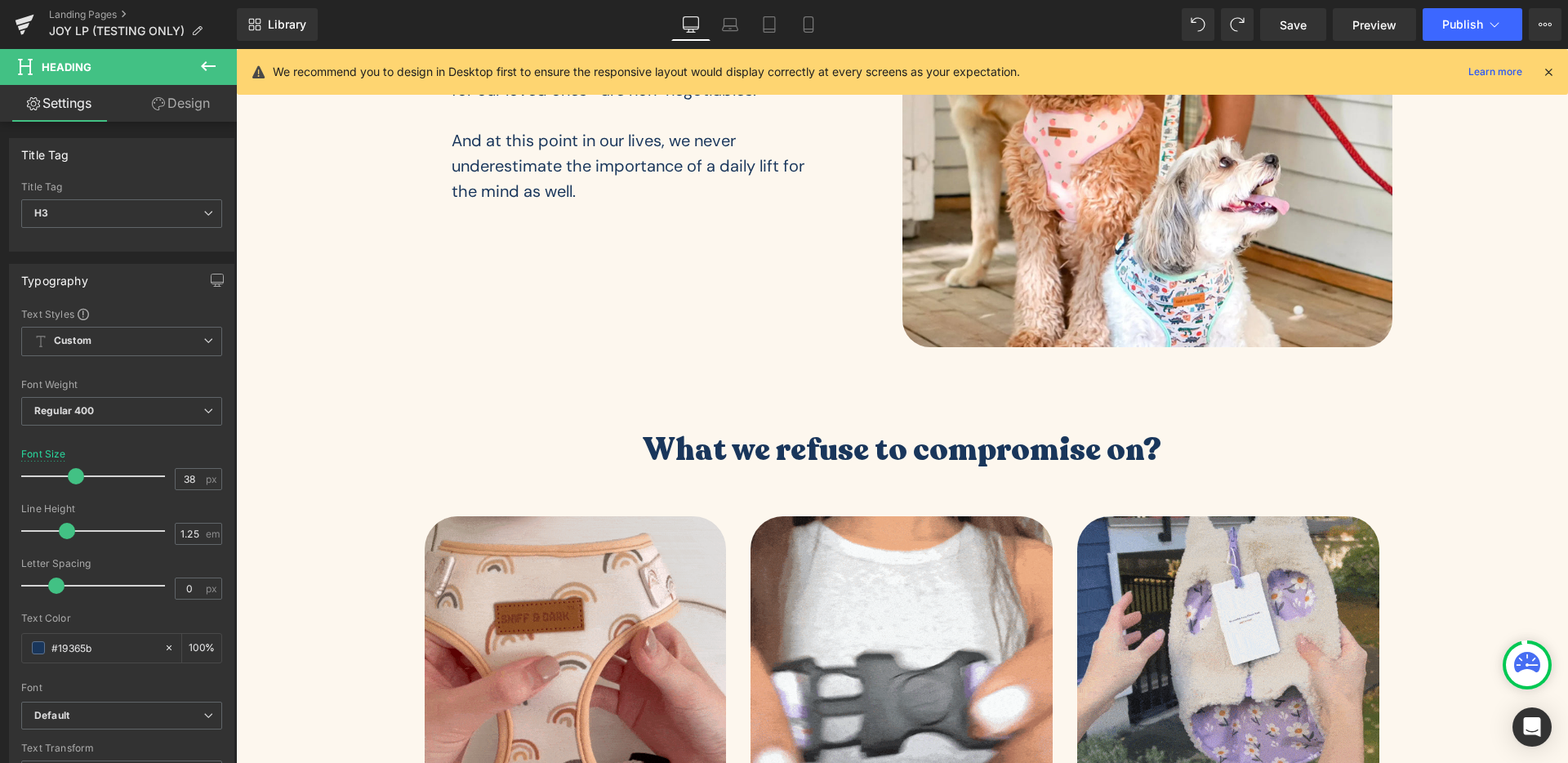
scroll to position [938, 0]
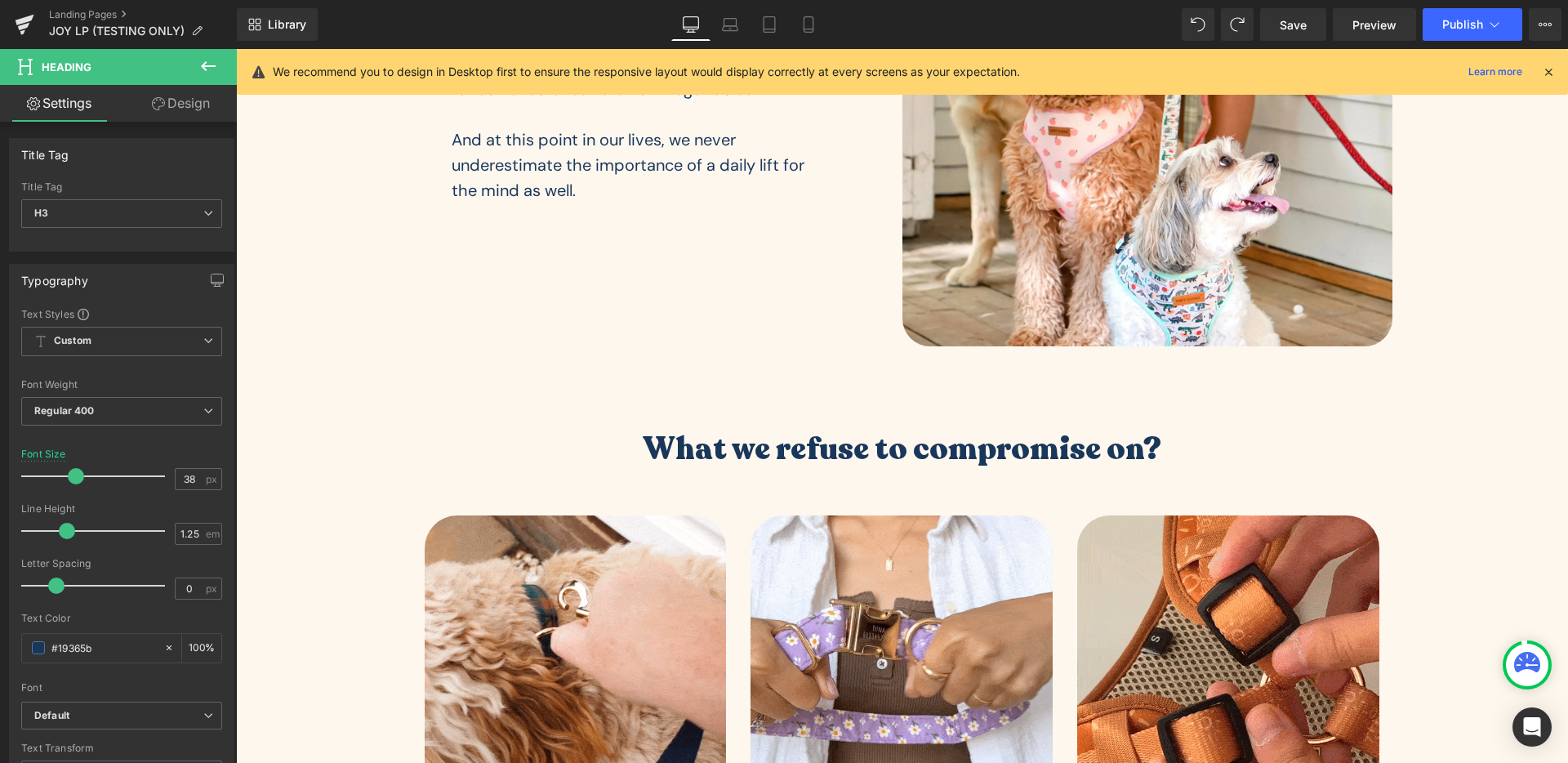
click at [839, 458] on div "What we refuse to compromise on? Heading" at bounding box center [901, 450] width 1332 height 39
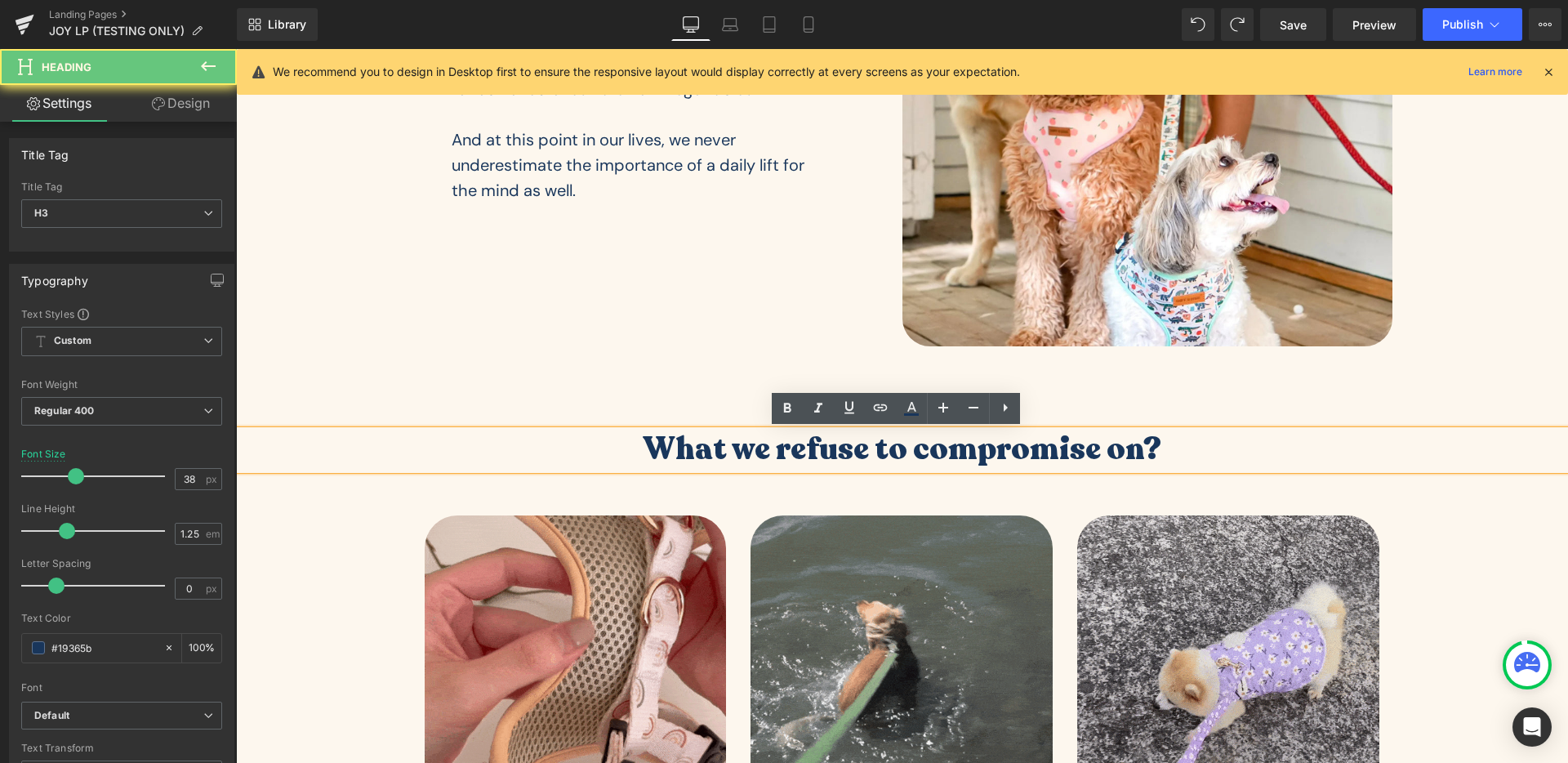
click at [839, 458] on h3 "What we refuse to compromise on?" at bounding box center [901, 450] width 1332 height 39
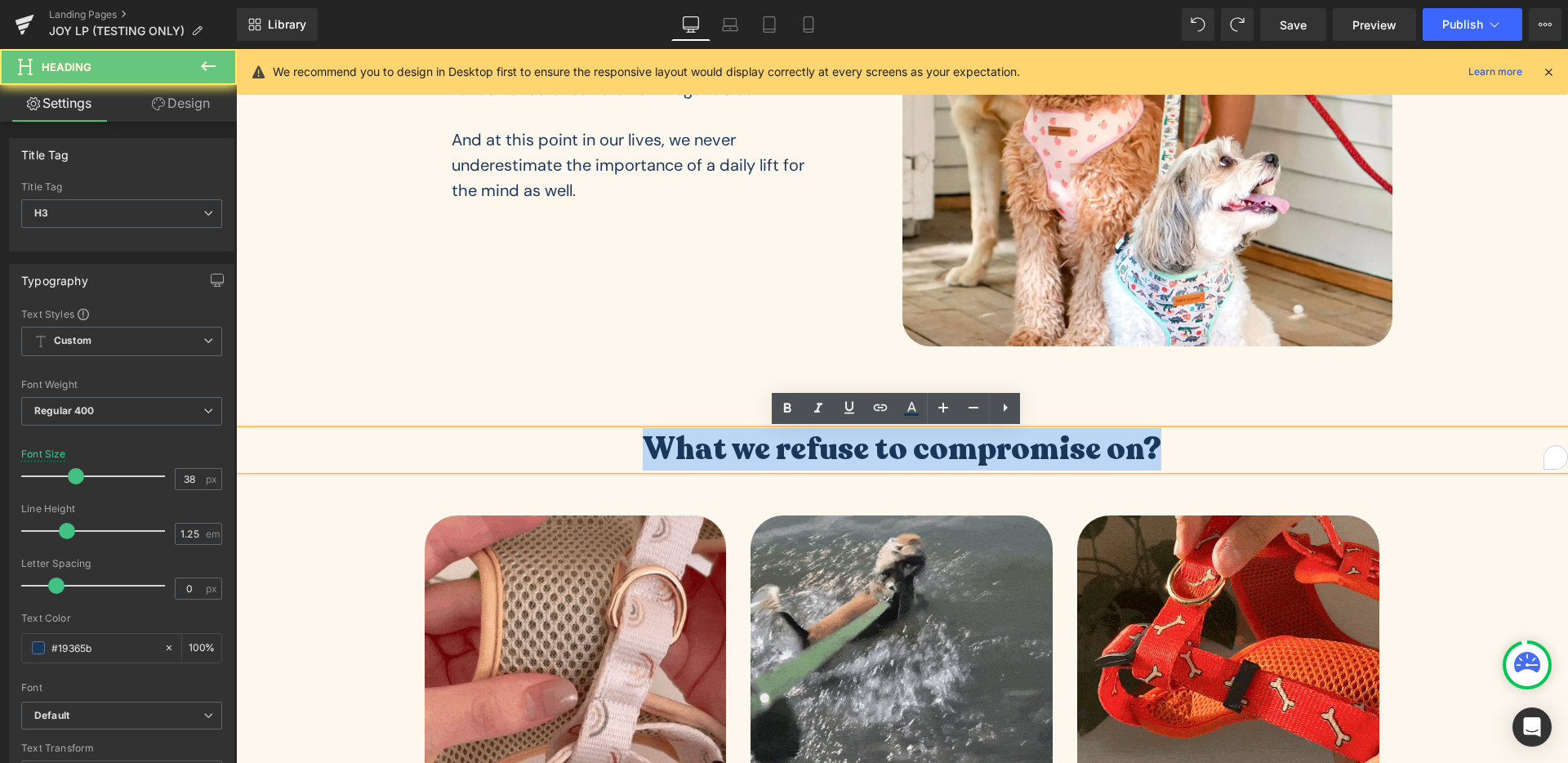
click at [839, 458] on h3 "What we refuse to compromise on?" at bounding box center [901, 450] width 1332 height 39
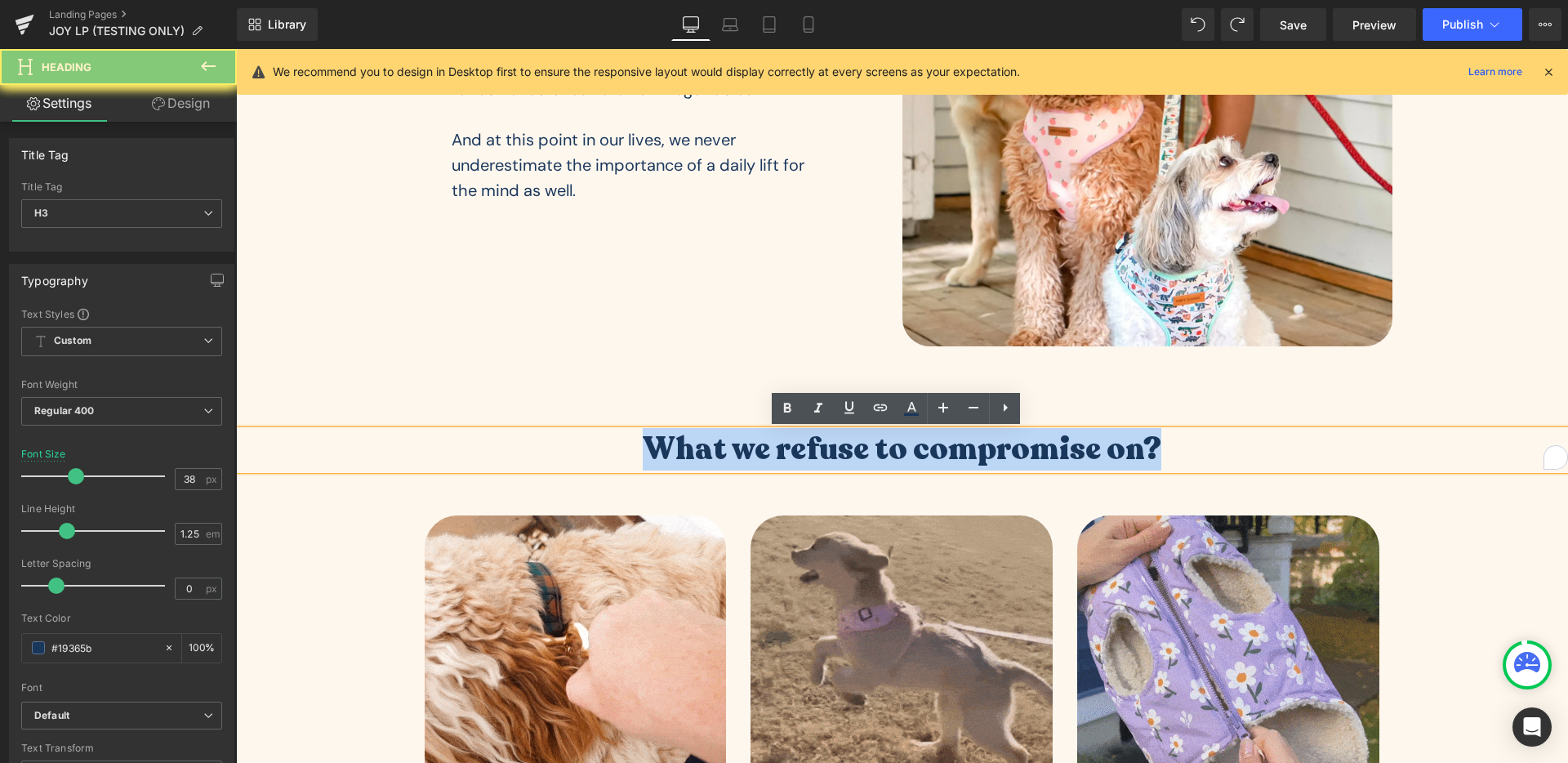
click at [839, 458] on h3 "What we refuse to compromise on?" at bounding box center [901, 450] width 1332 height 39
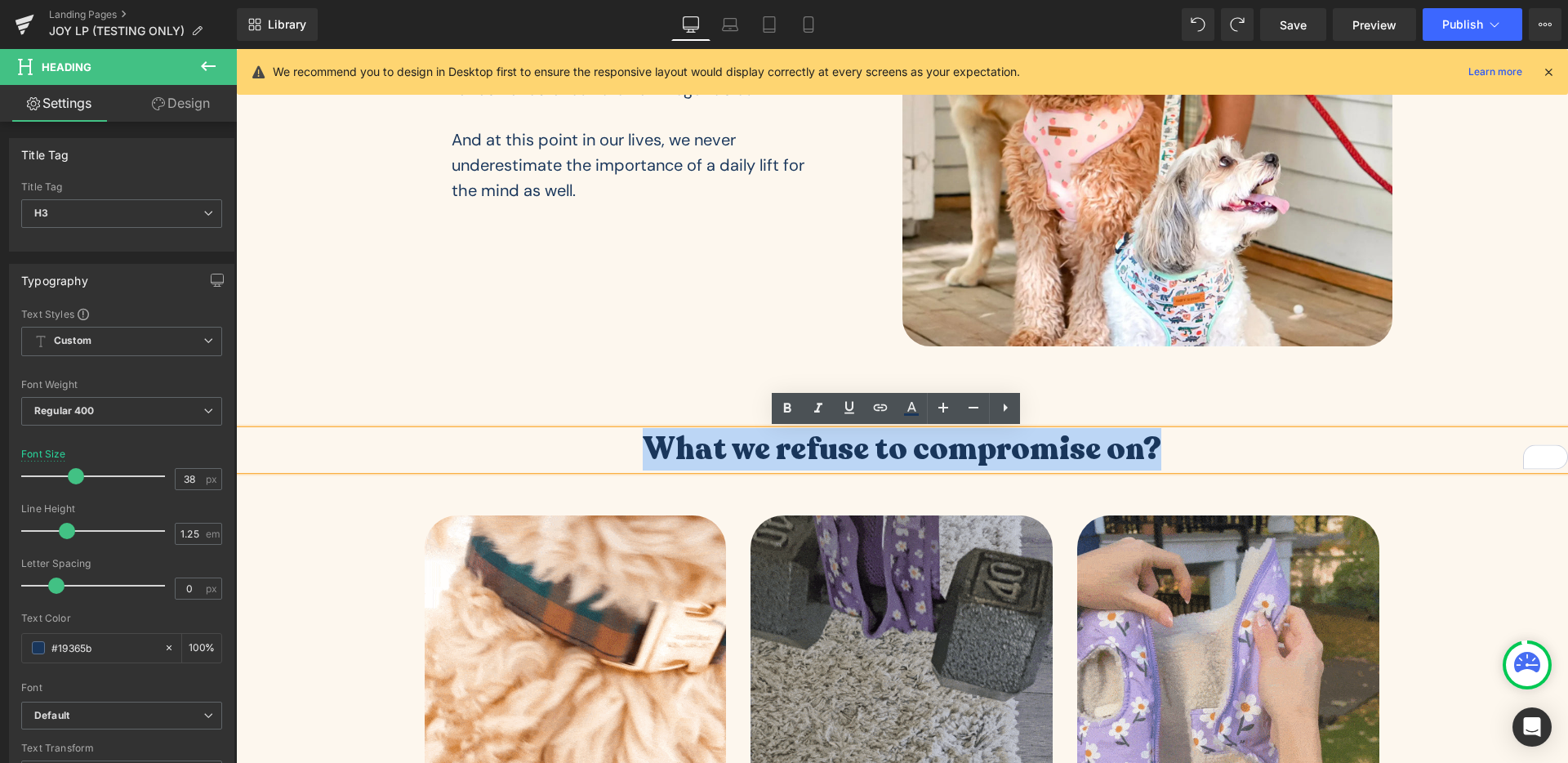
copy h3 "What we refuse to compromise on?"
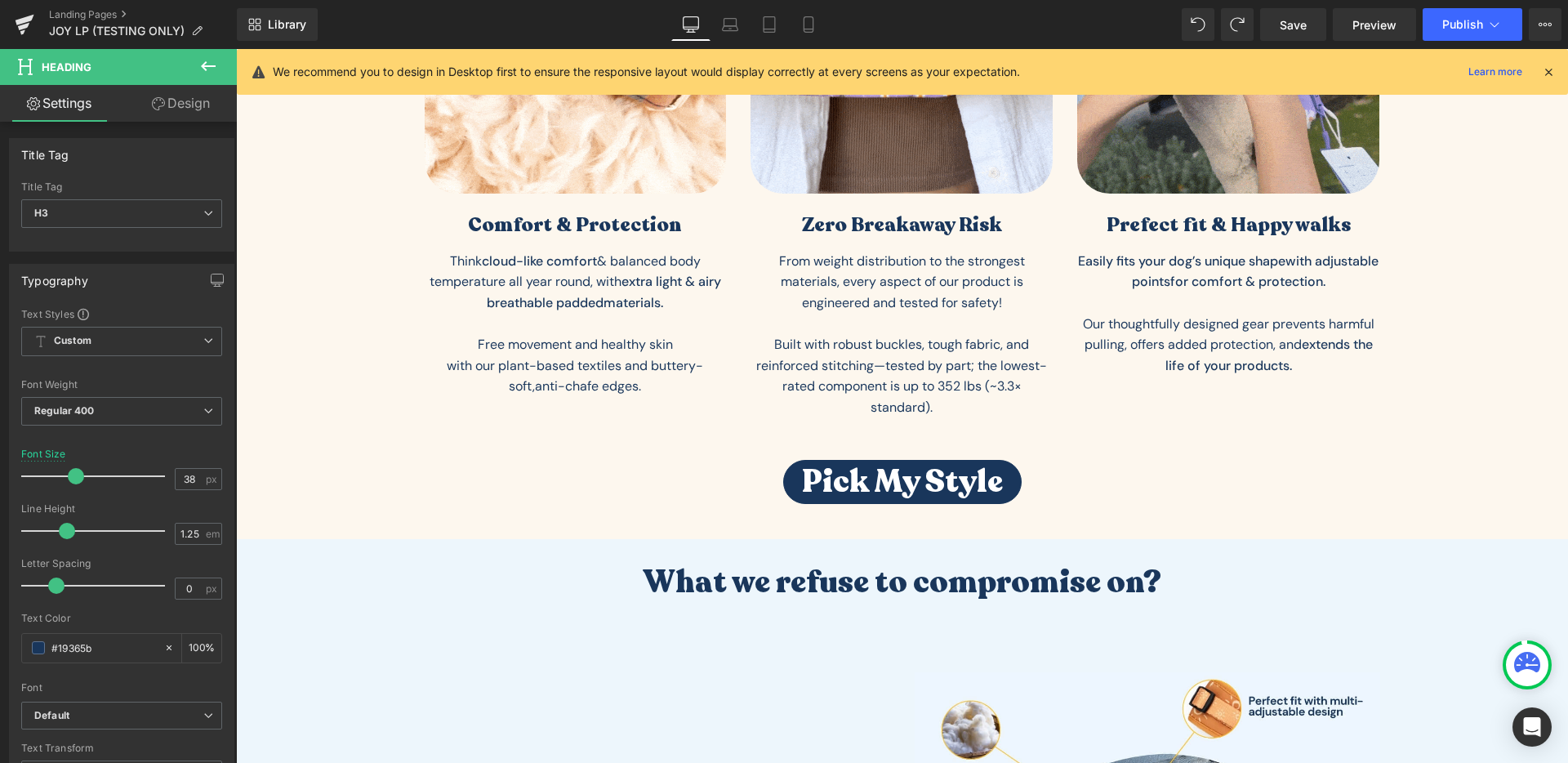
scroll to position [1580, 0]
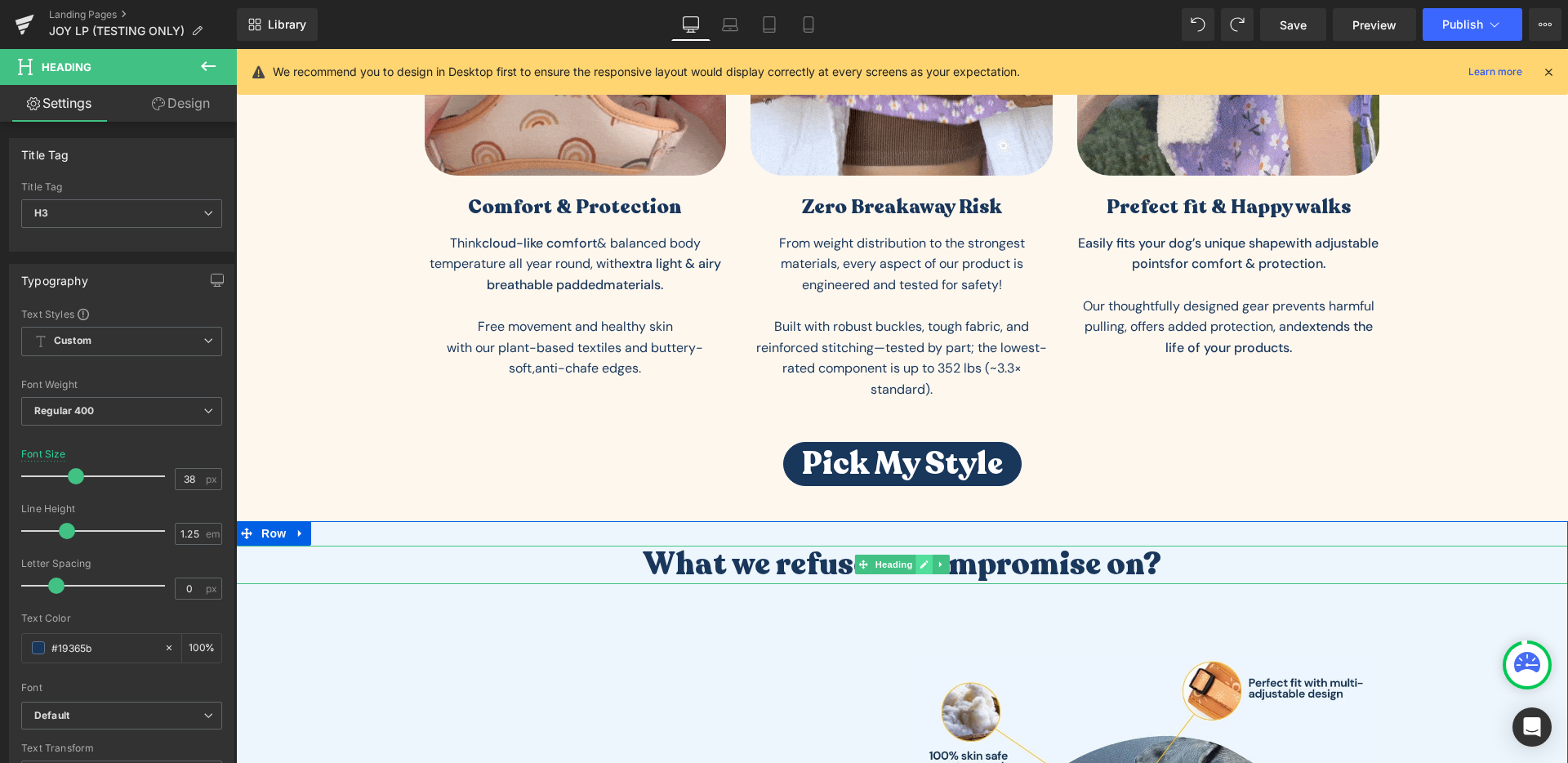
click at [921, 567] on icon at bounding box center [924, 565] width 8 height 8
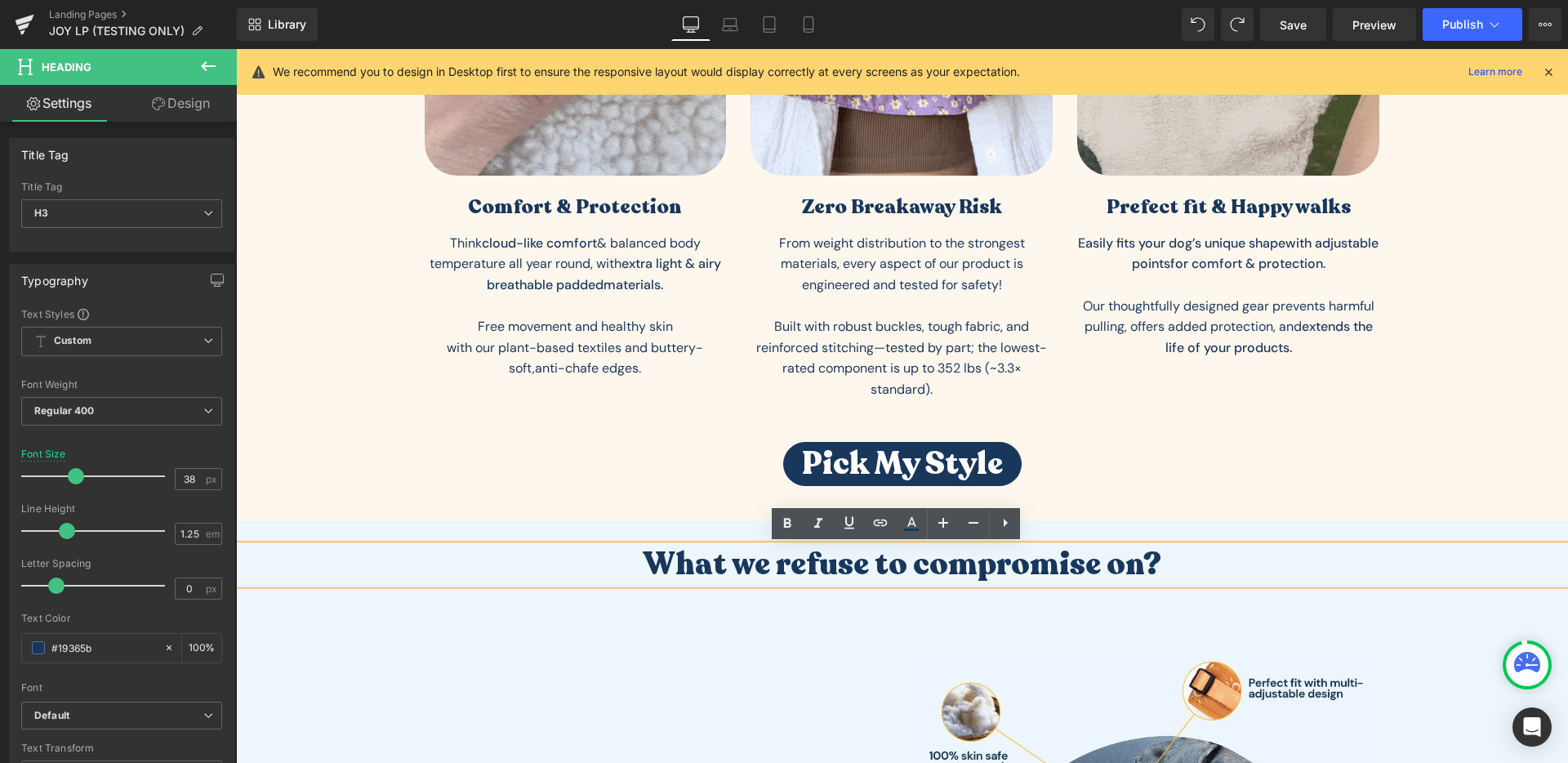
click at [919, 566] on h3 "What we refuse to compromise on?" at bounding box center [901, 565] width 1332 height 39
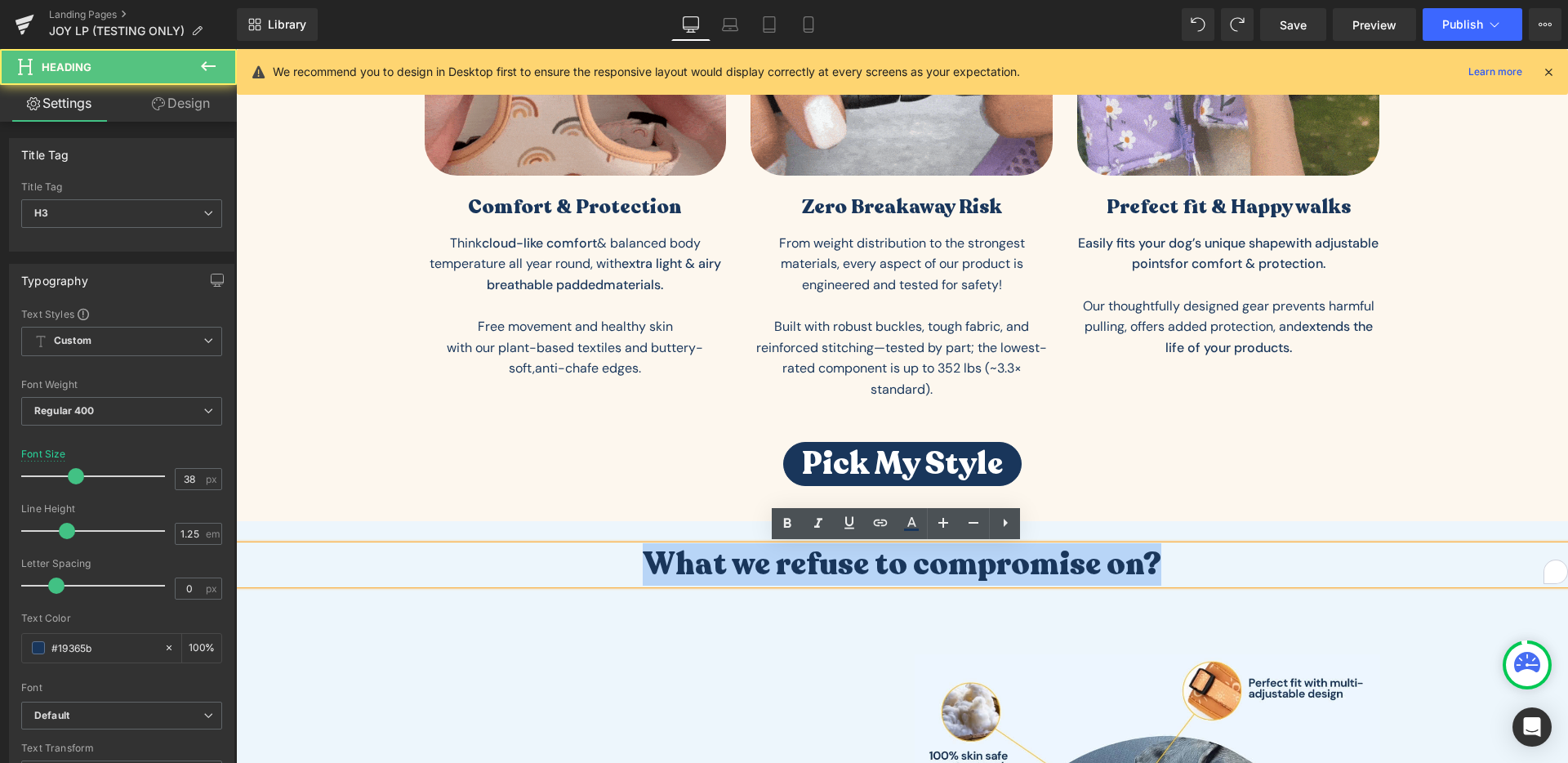
click at [919, 566] on h3 "What we refuse to compromise on?" at bounding box center [901, 565] width 1332 height 39
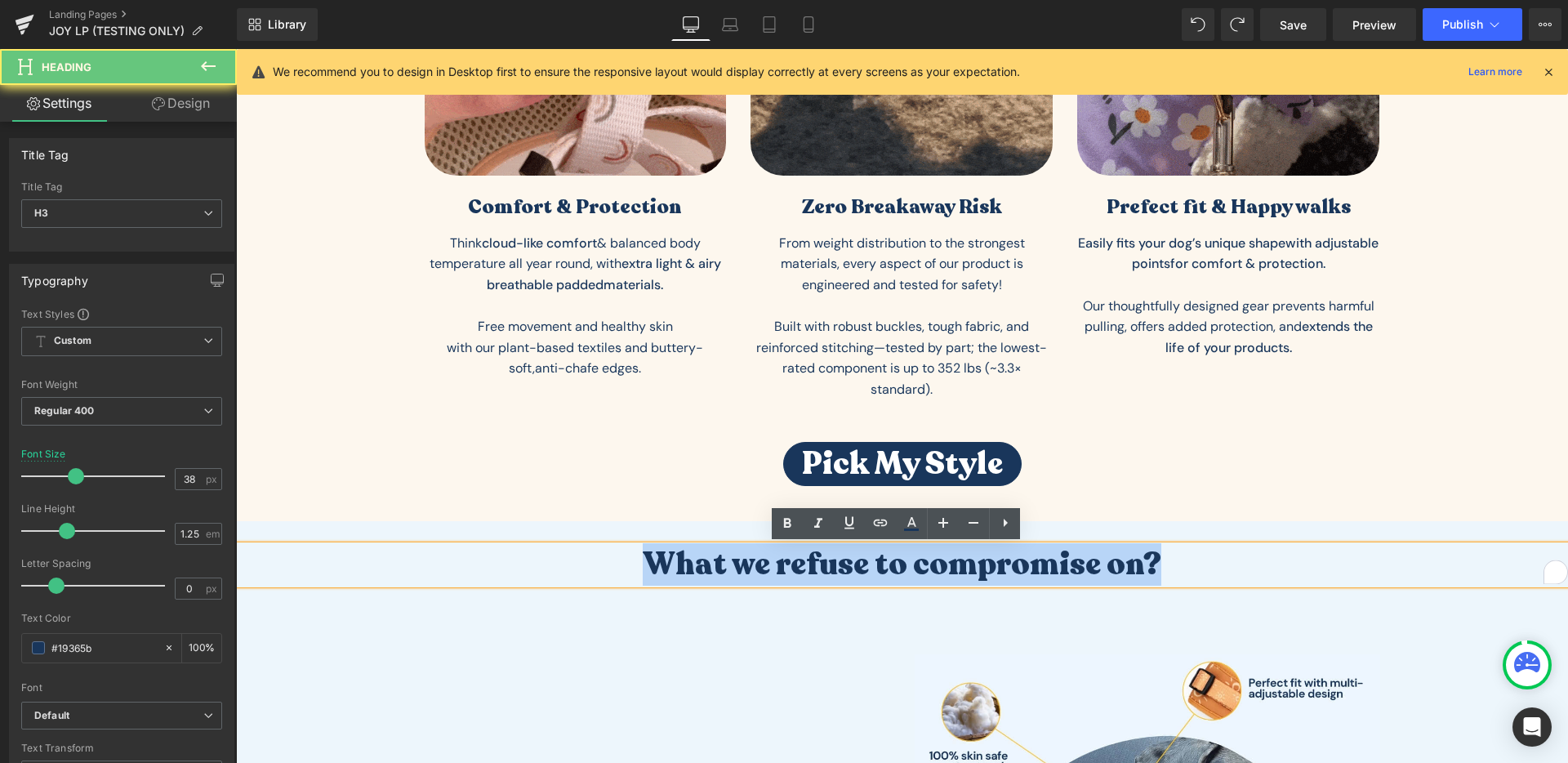
click at [919, 566] on h3 "What we refuse to compromise on?" at bounding box center [901, 565] width 1332 height 39
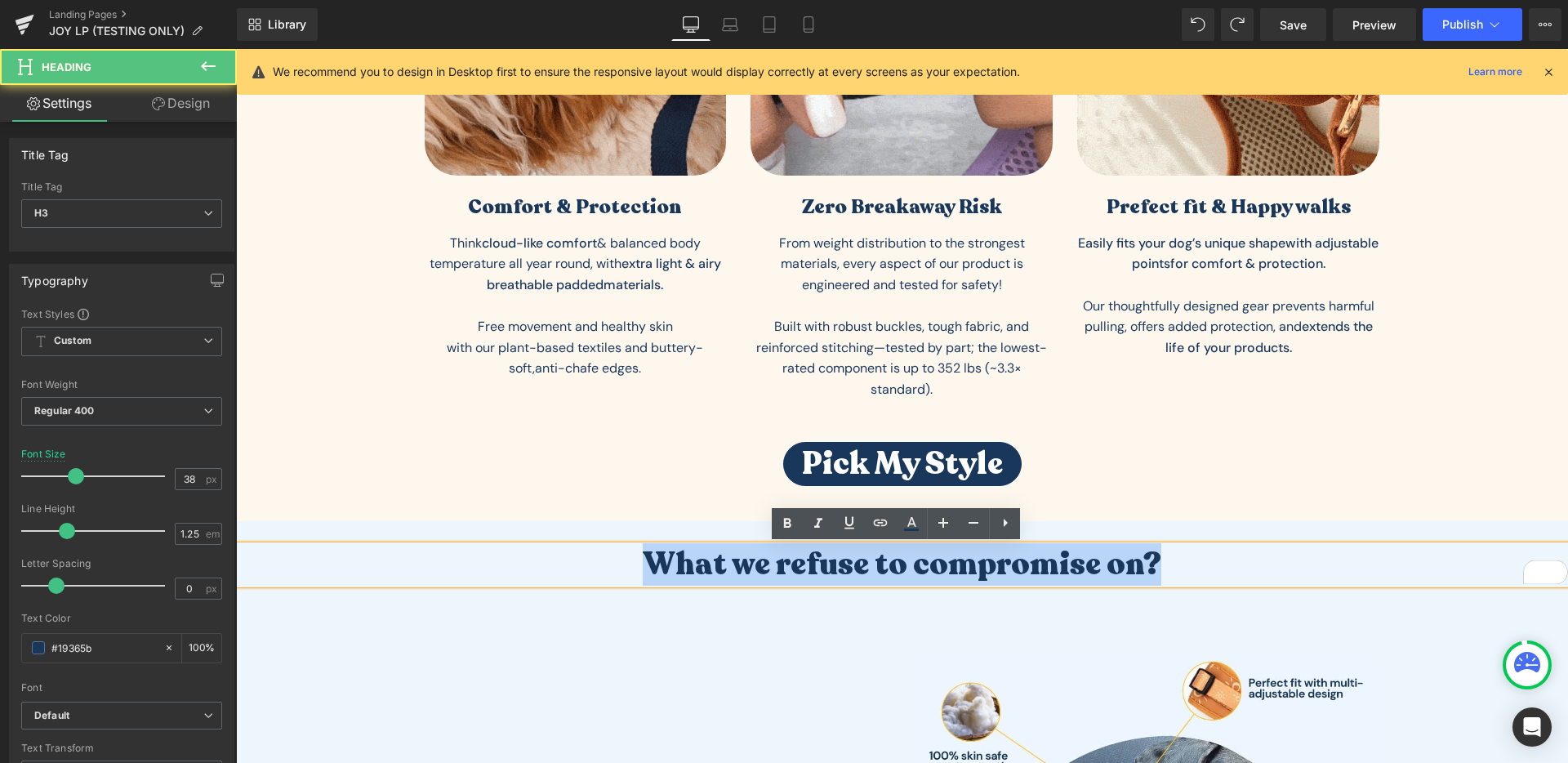
click at [919, 566] on h3 "What we refuse to compromise on?" at bounding box center [901, 565] width 1332 height 39
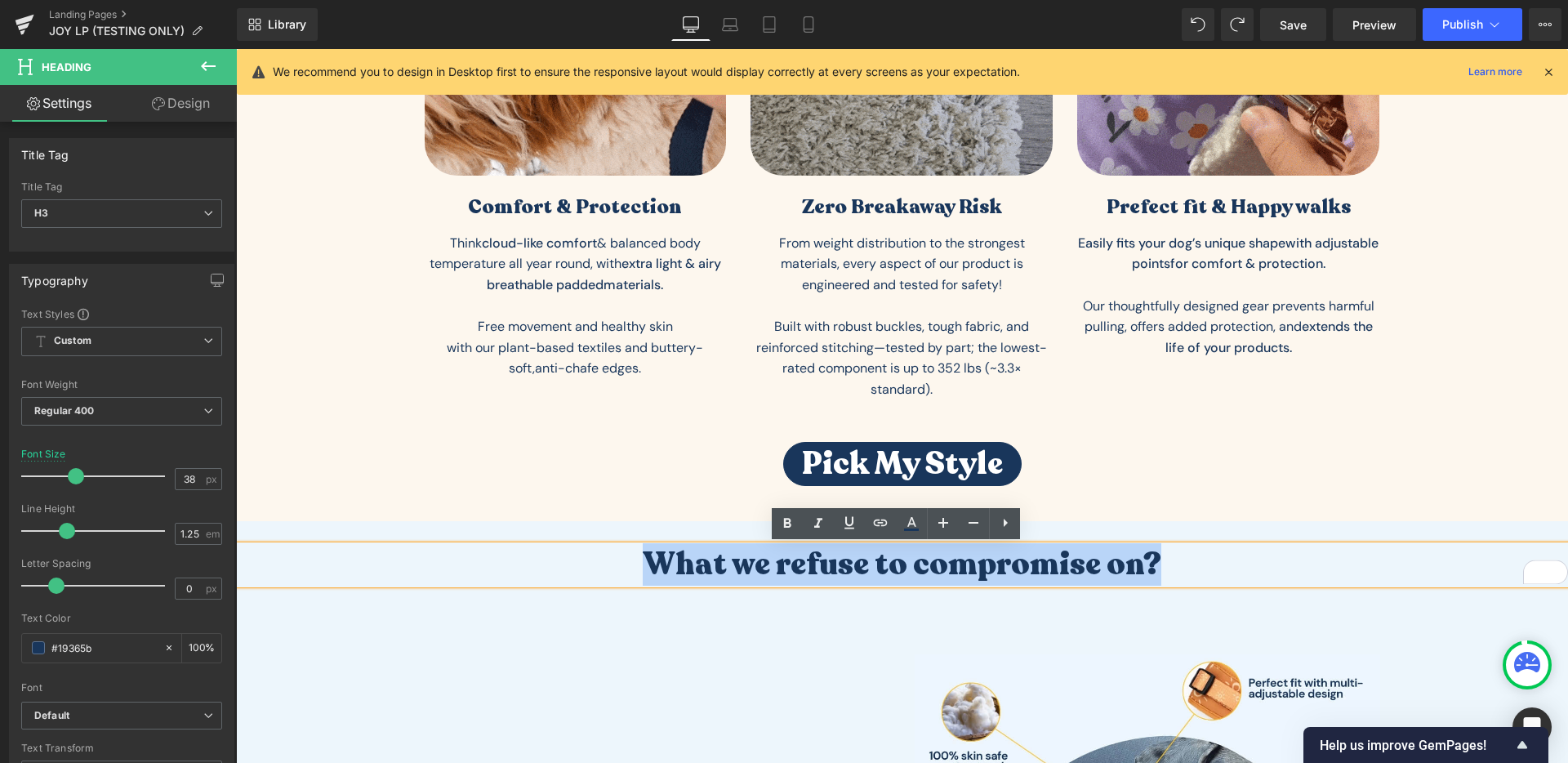
click at [1103, 565] on h3 "What we refuse to compromise on?" at bounding box center [901, 565] width 1332 height 39
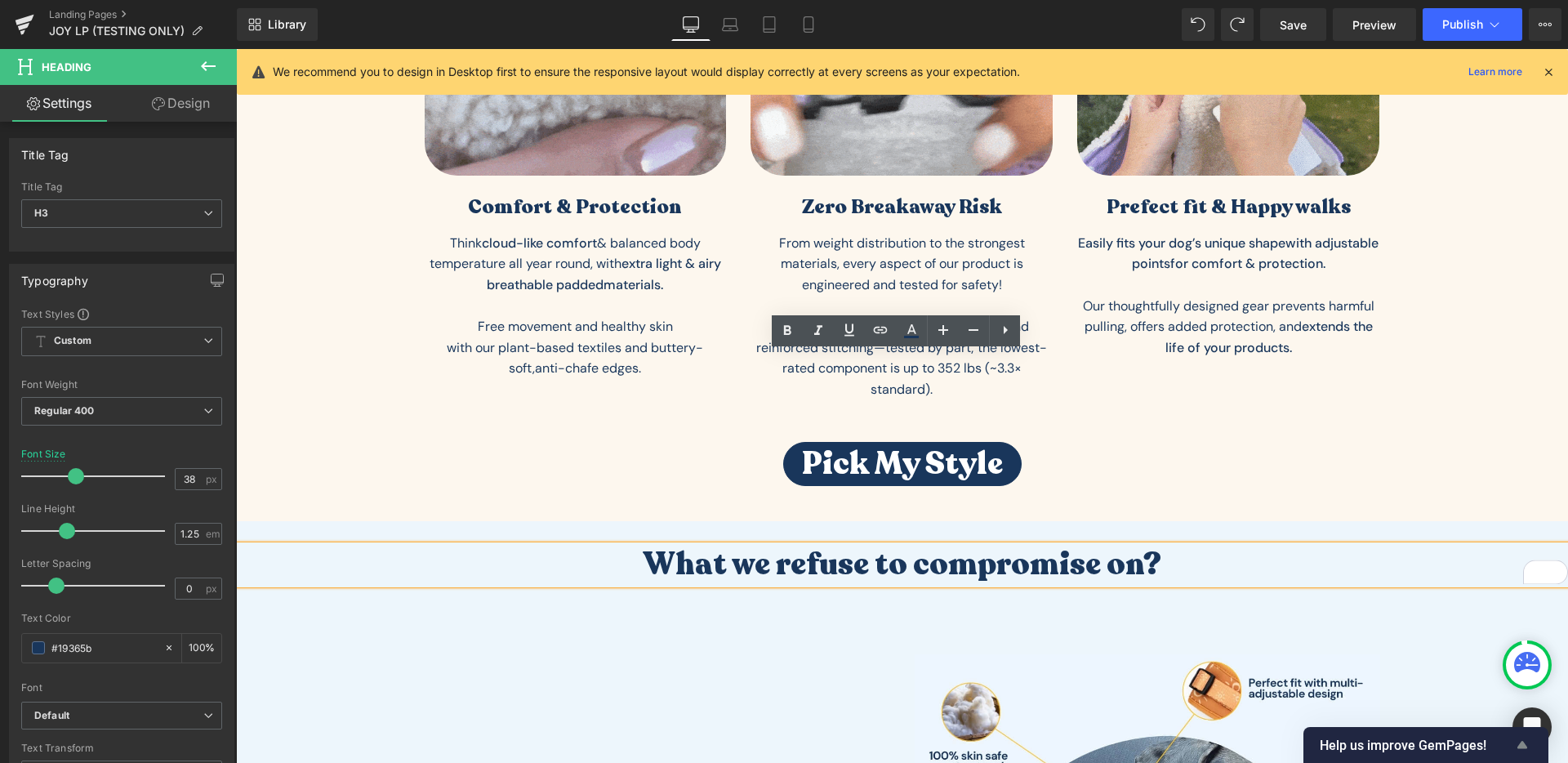
scroll to position [1578, 0]
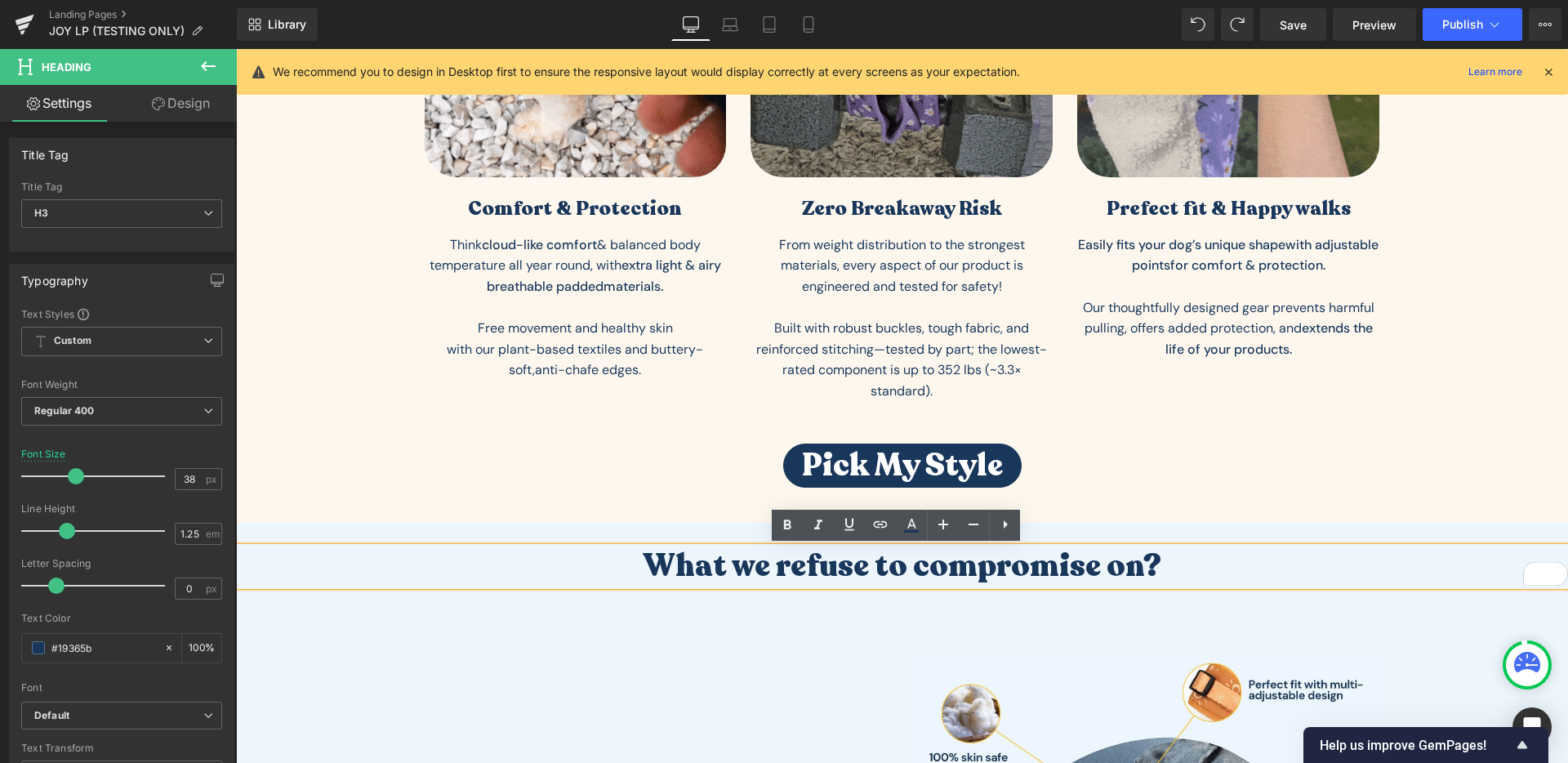
click at [868, 570] on h3 "What we refuse to compromise on?" at bounding box center [901, 567] width 1332 height 39
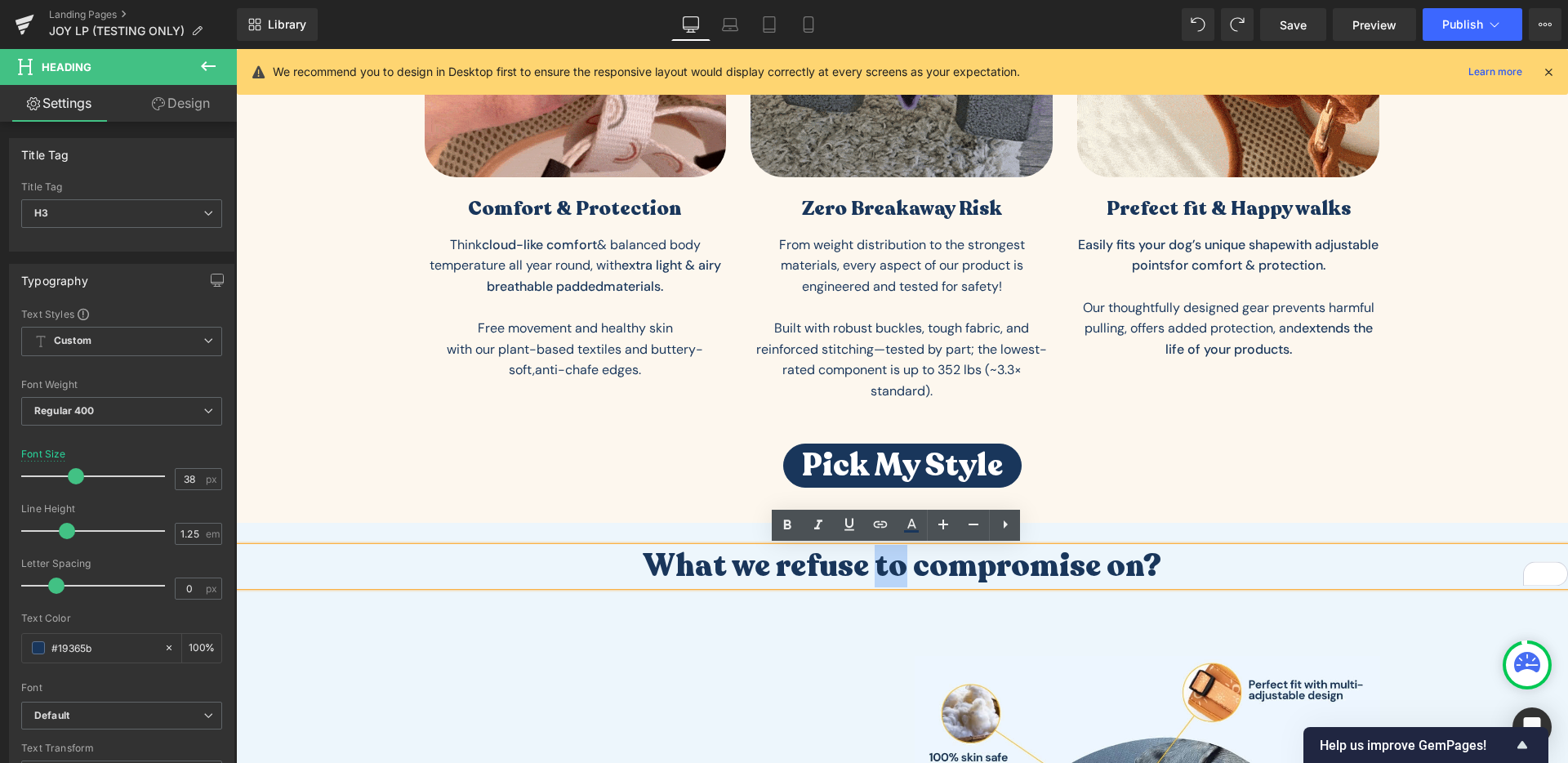
click at [868, 570] on h3 "What we refuse to compromise on?" at bounding box center [901, 567] width 1332 height 39
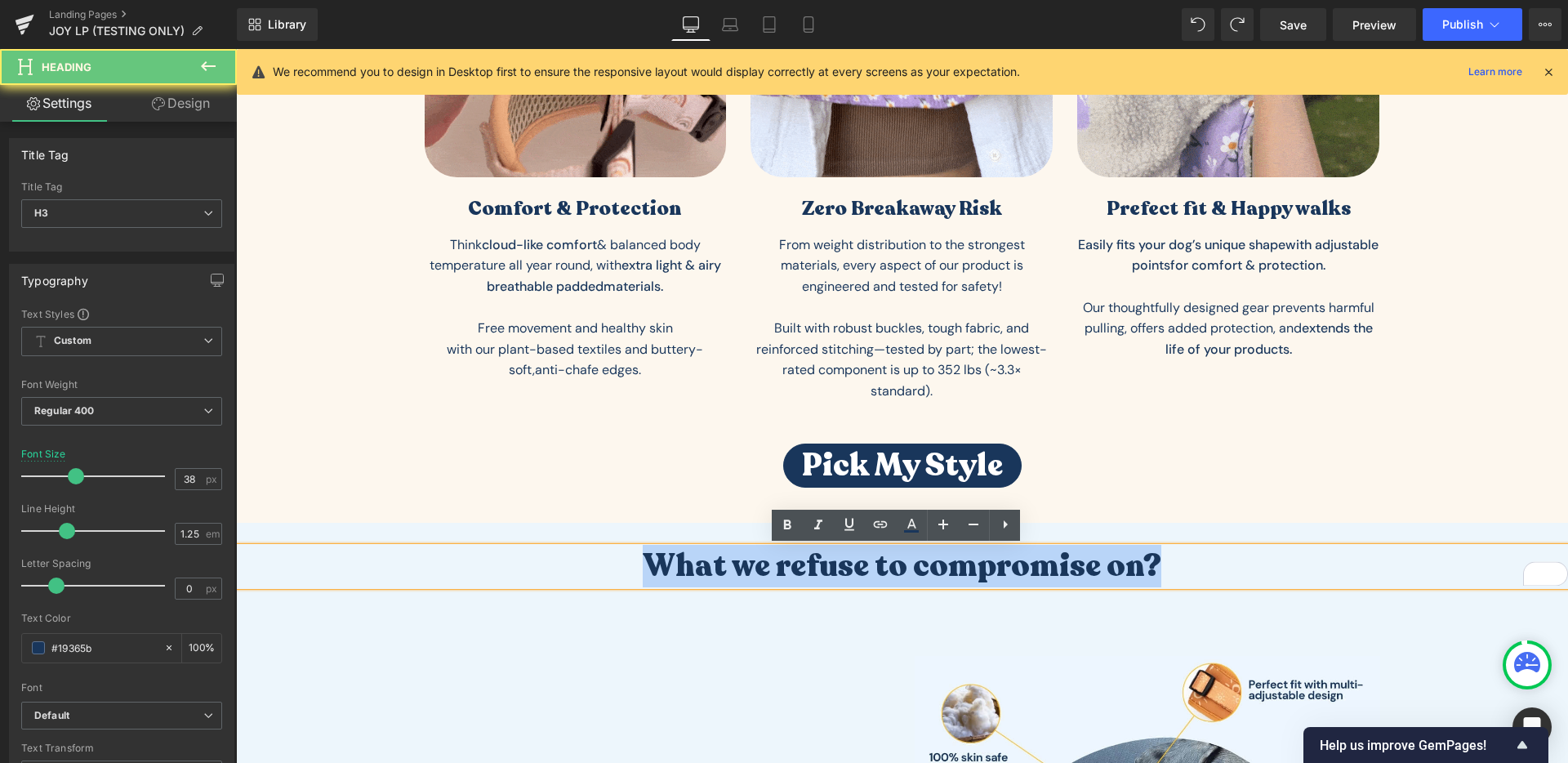
click at [868, 570] on h3 "What we refuse to compromise on?" at bounding box center [901, 567] width 1332 height 39
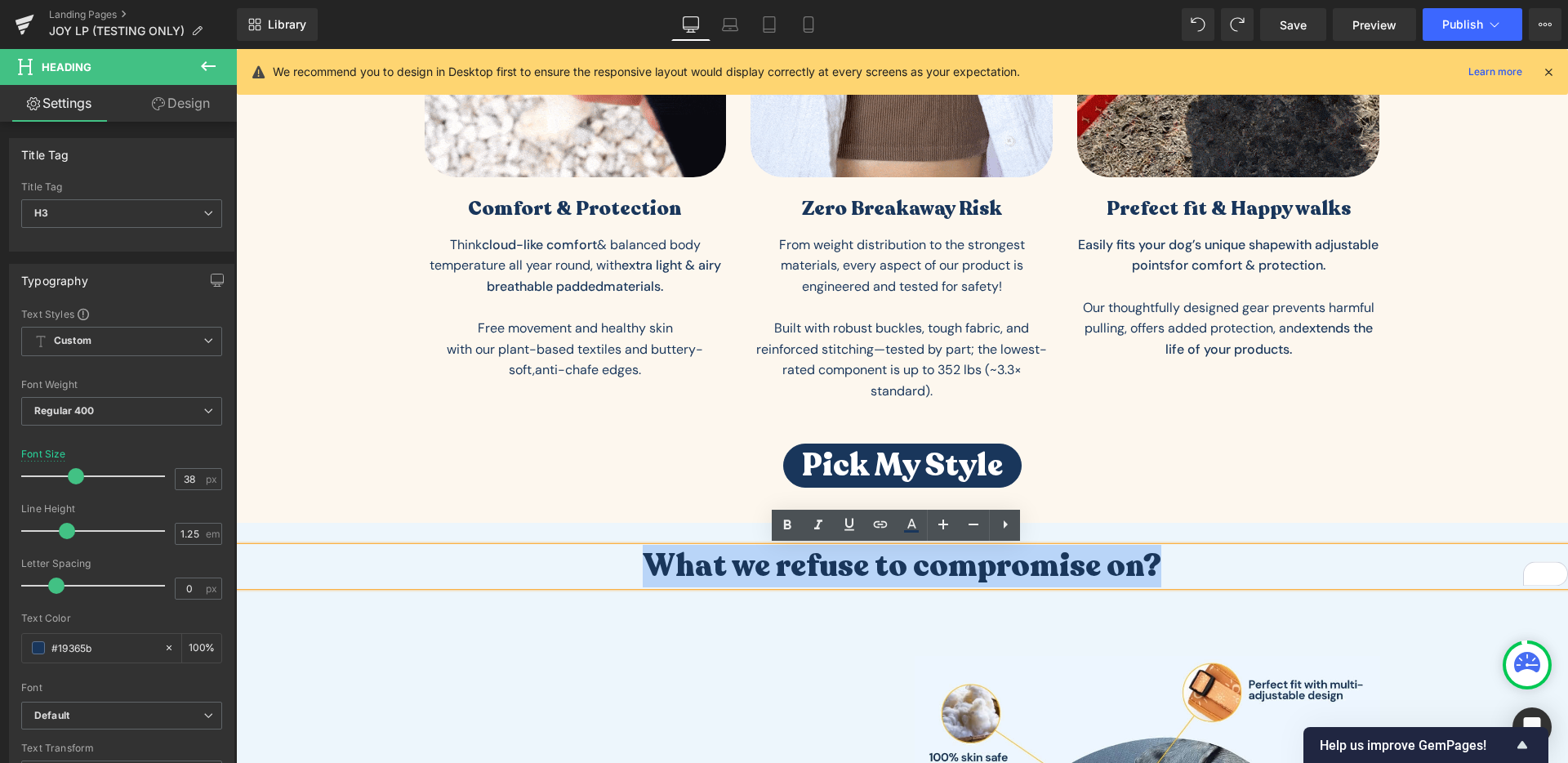
paste div "To enrich screen reader interactions, please activate Accessibility in Grammarl…"
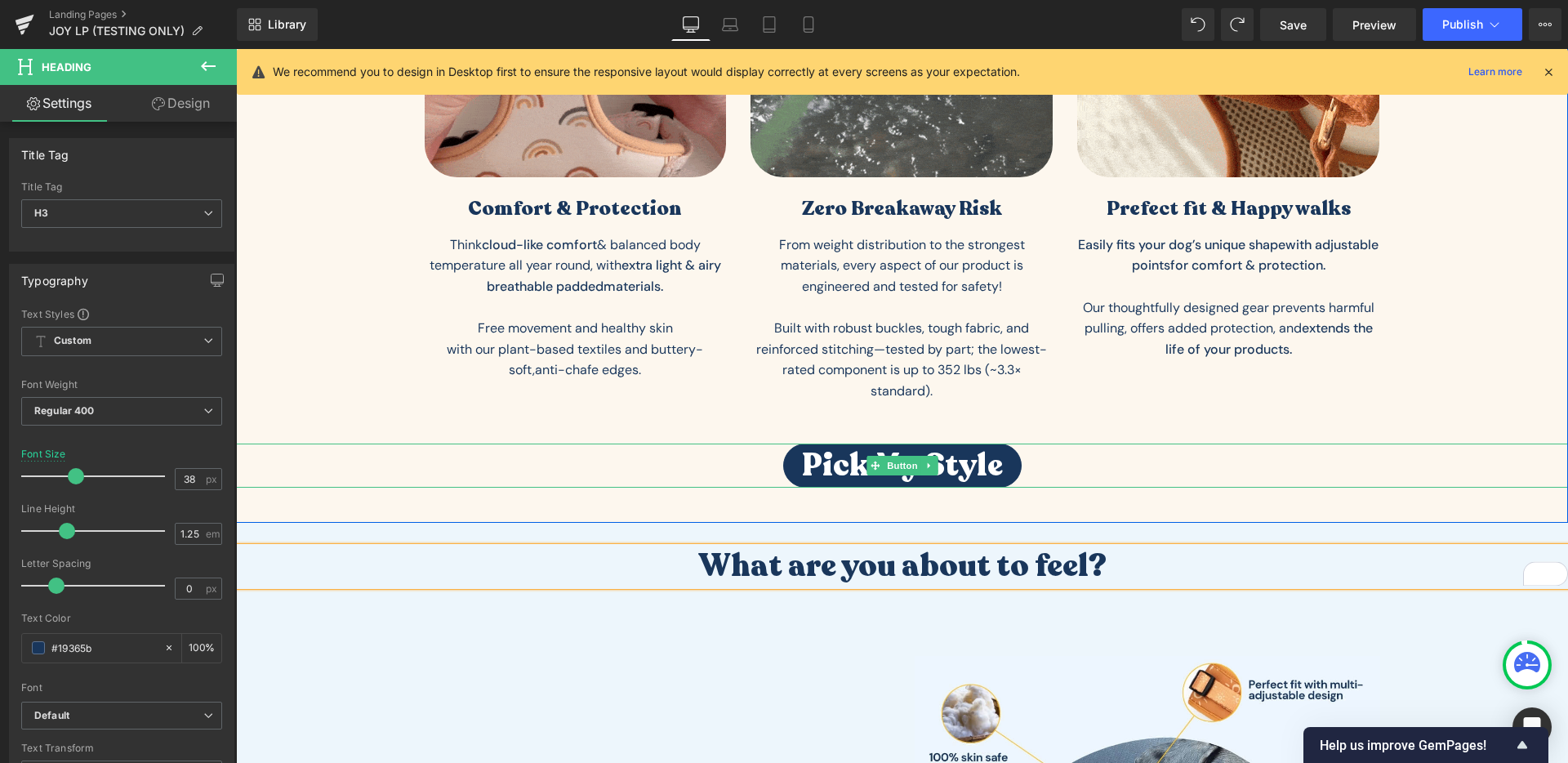
click at [1279, 469] on div "Pick My Style" at bounding box center [901, 466] width 1332 height 44
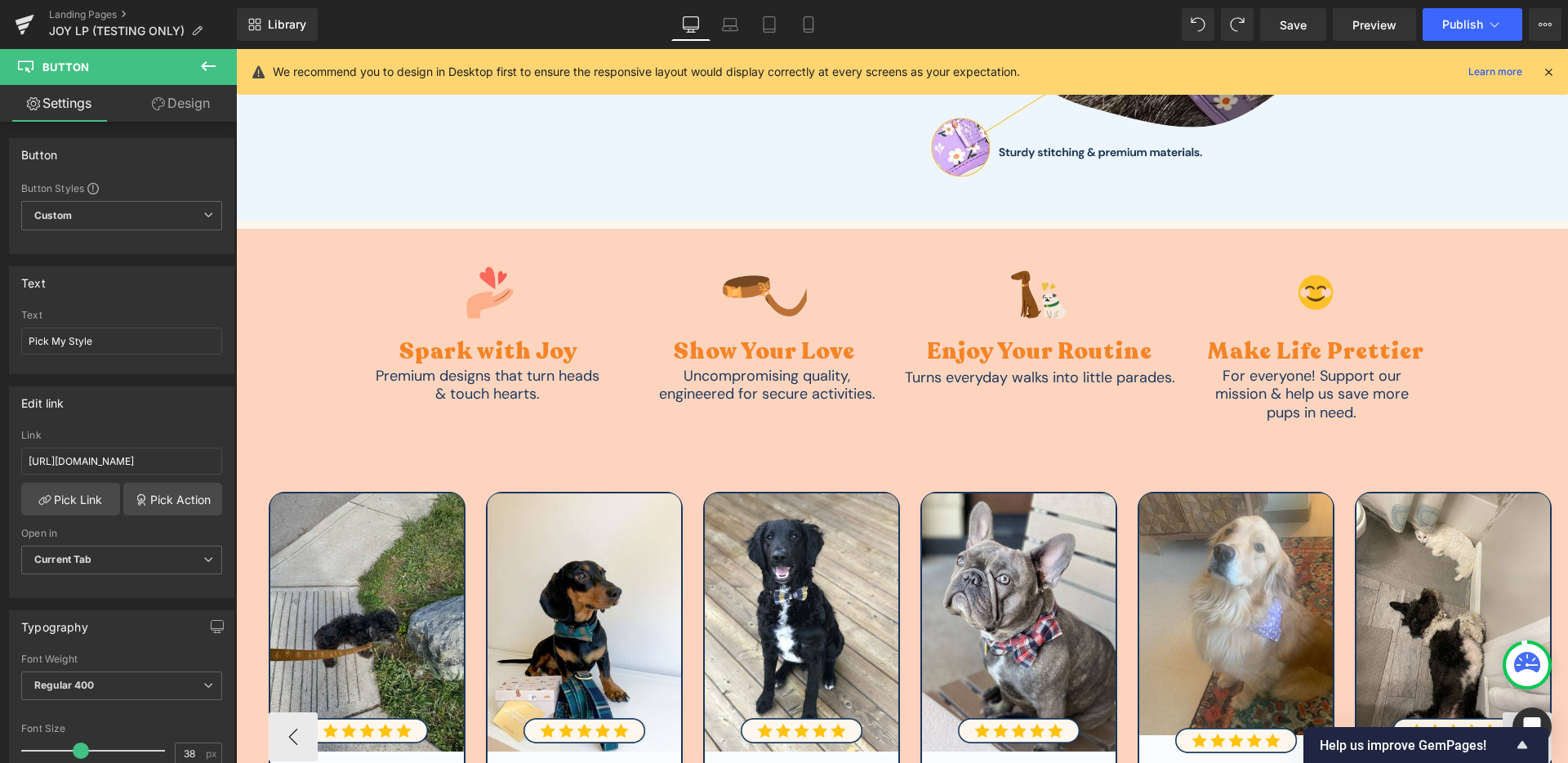
scroll to position [3589, 0]
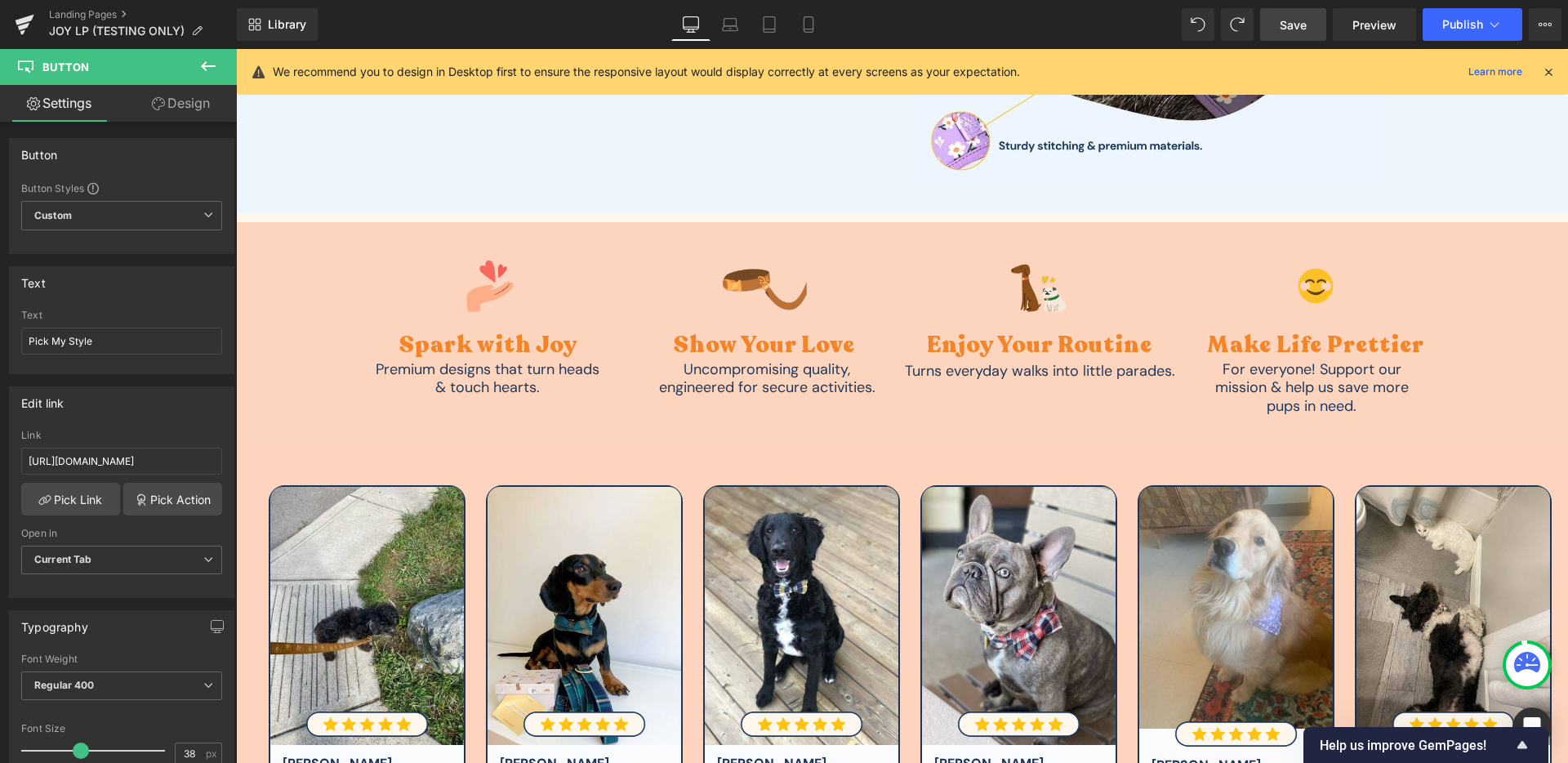
click at [1305, 35] on link "Save" at bounding box center [1293, 25] width 66 height 33
